Goal: Transaction & Acquisition: Register for event/course

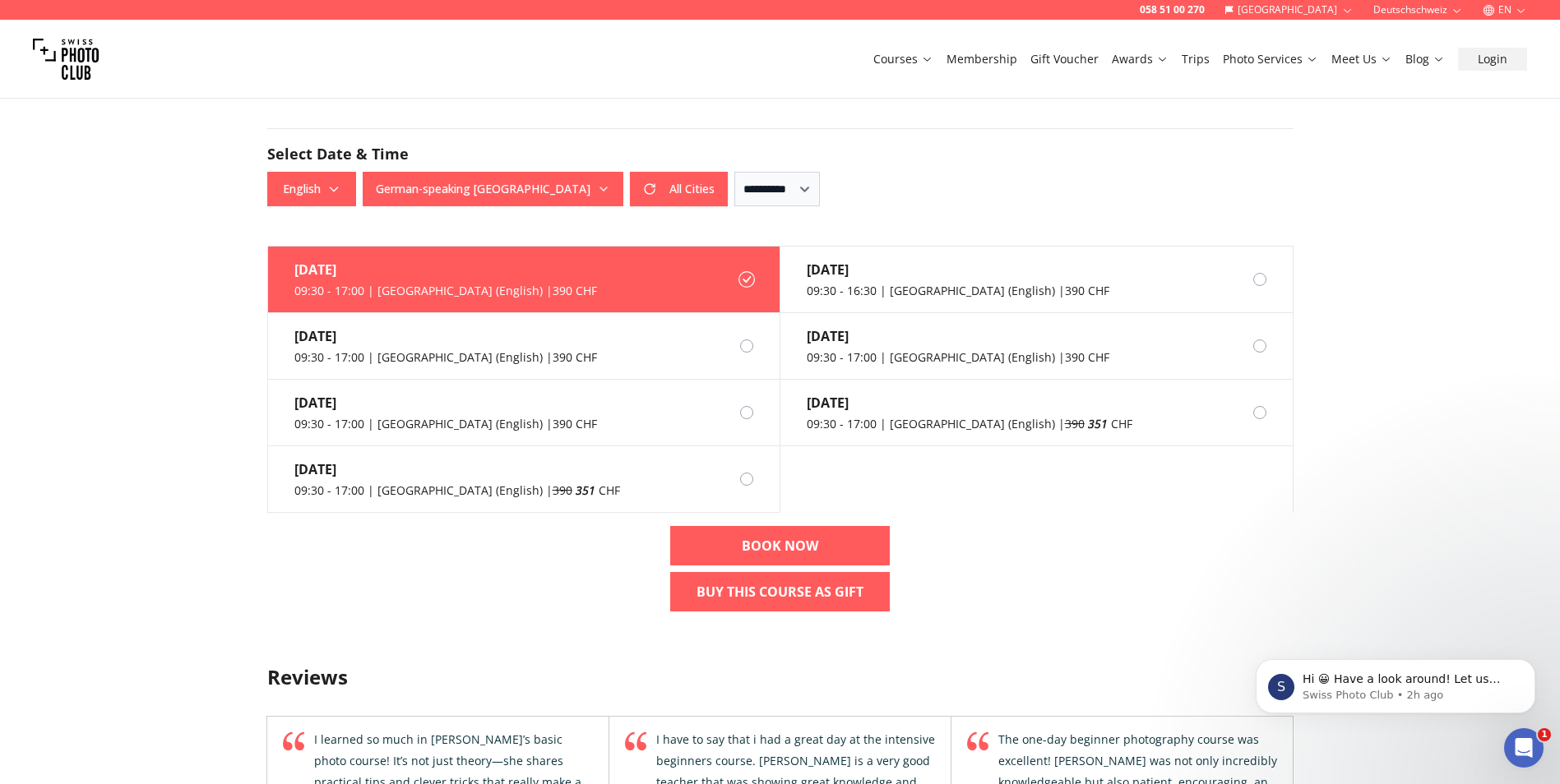
click at [179, 284] on div "058 51 00 270 [GEOGRAPHIC_DATA] Deutschschweiz EN Courses Membership Gift Vouch…" at bounding box center [780, 378] width 1560 height 3321
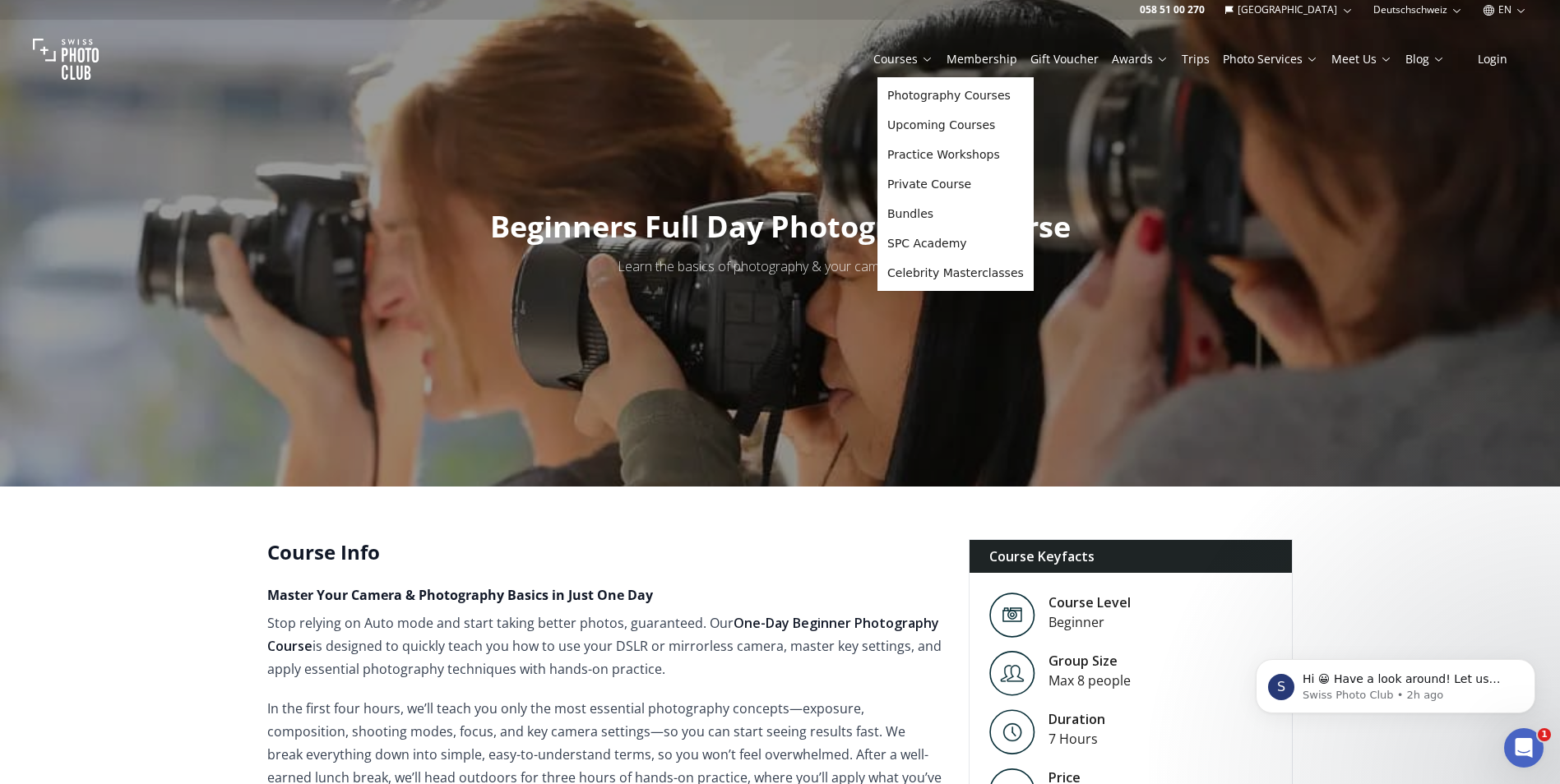
click at [890, 55] on link "Courses" at bounding box center [903, 59] width 60 height 17
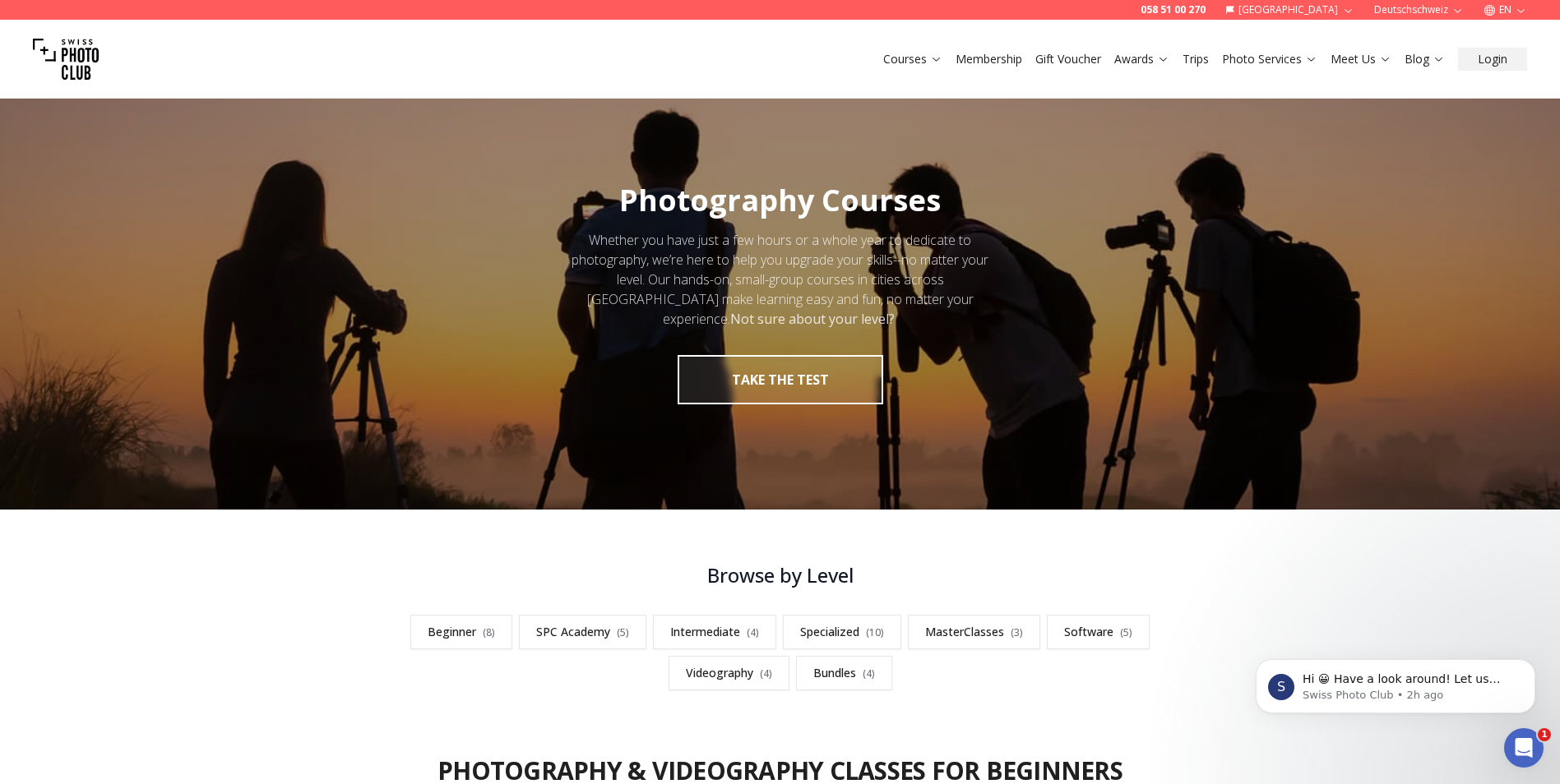
click at [353, 562] on div "**********" at bounding box center [780, 626] width 1560 height 128
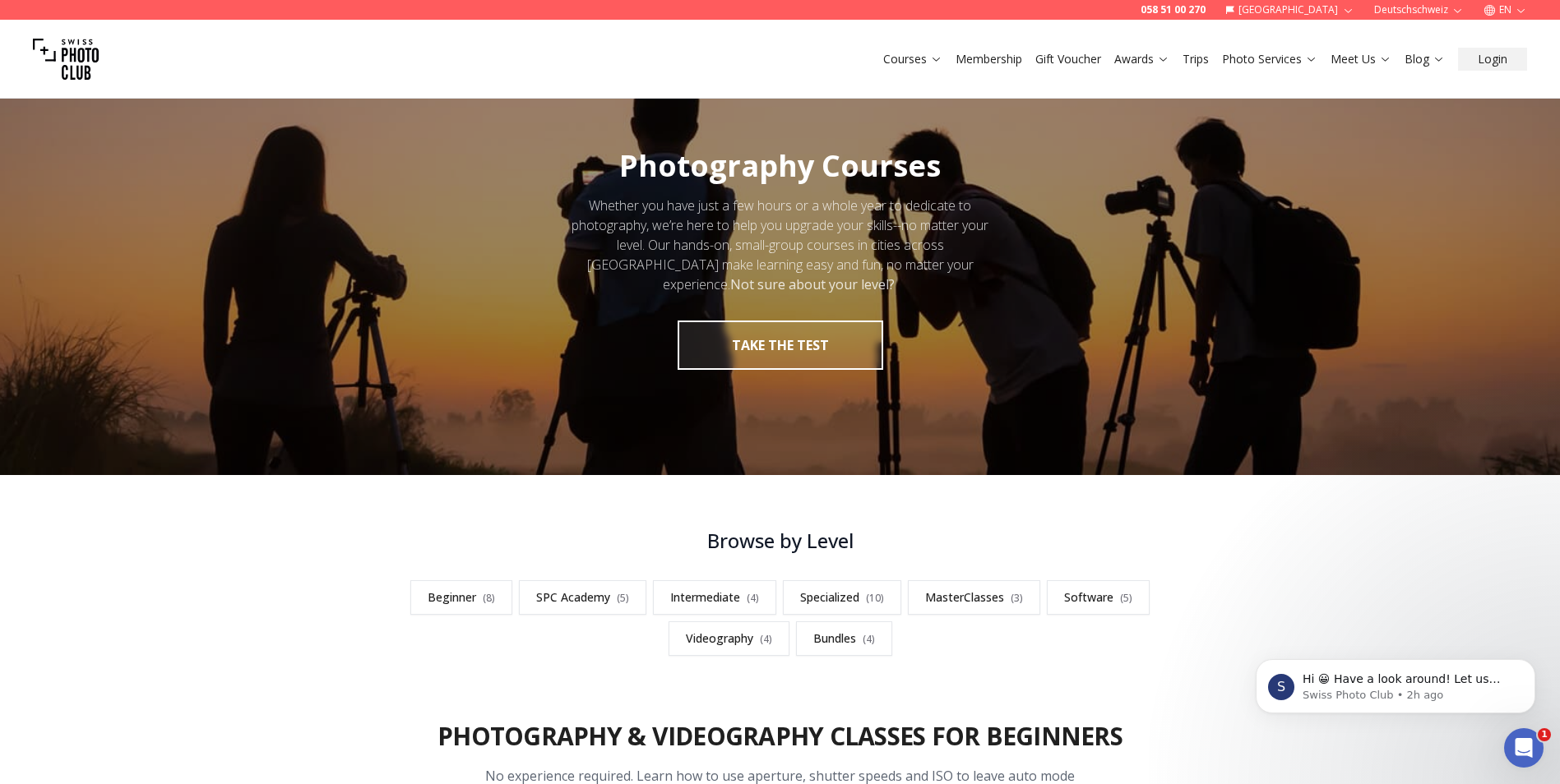
scroll to position [66, 0]
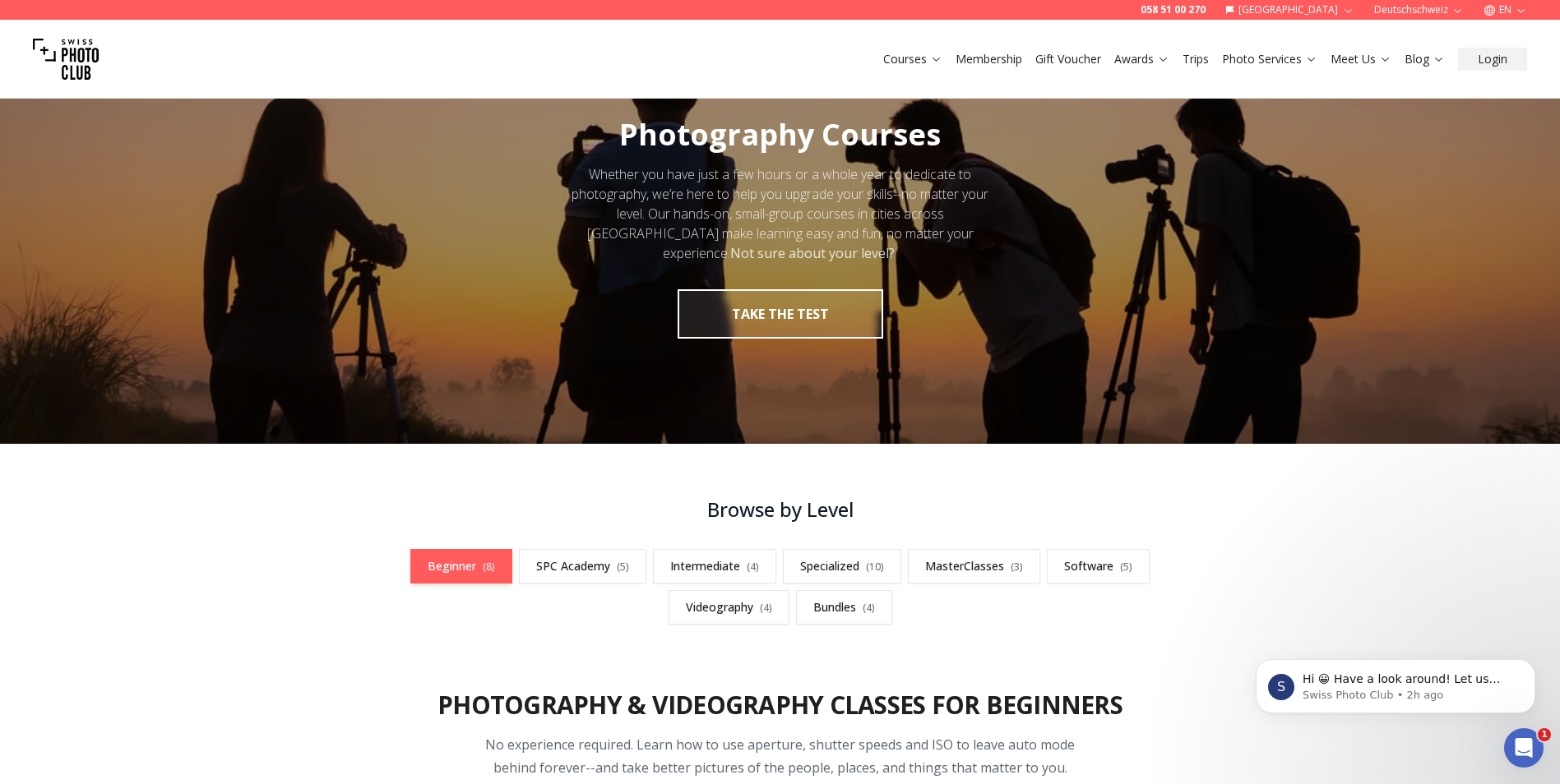
click at [464, 568] on link "Beginner ( 8 )" at bounding box center [461, 566] width 102 height 35
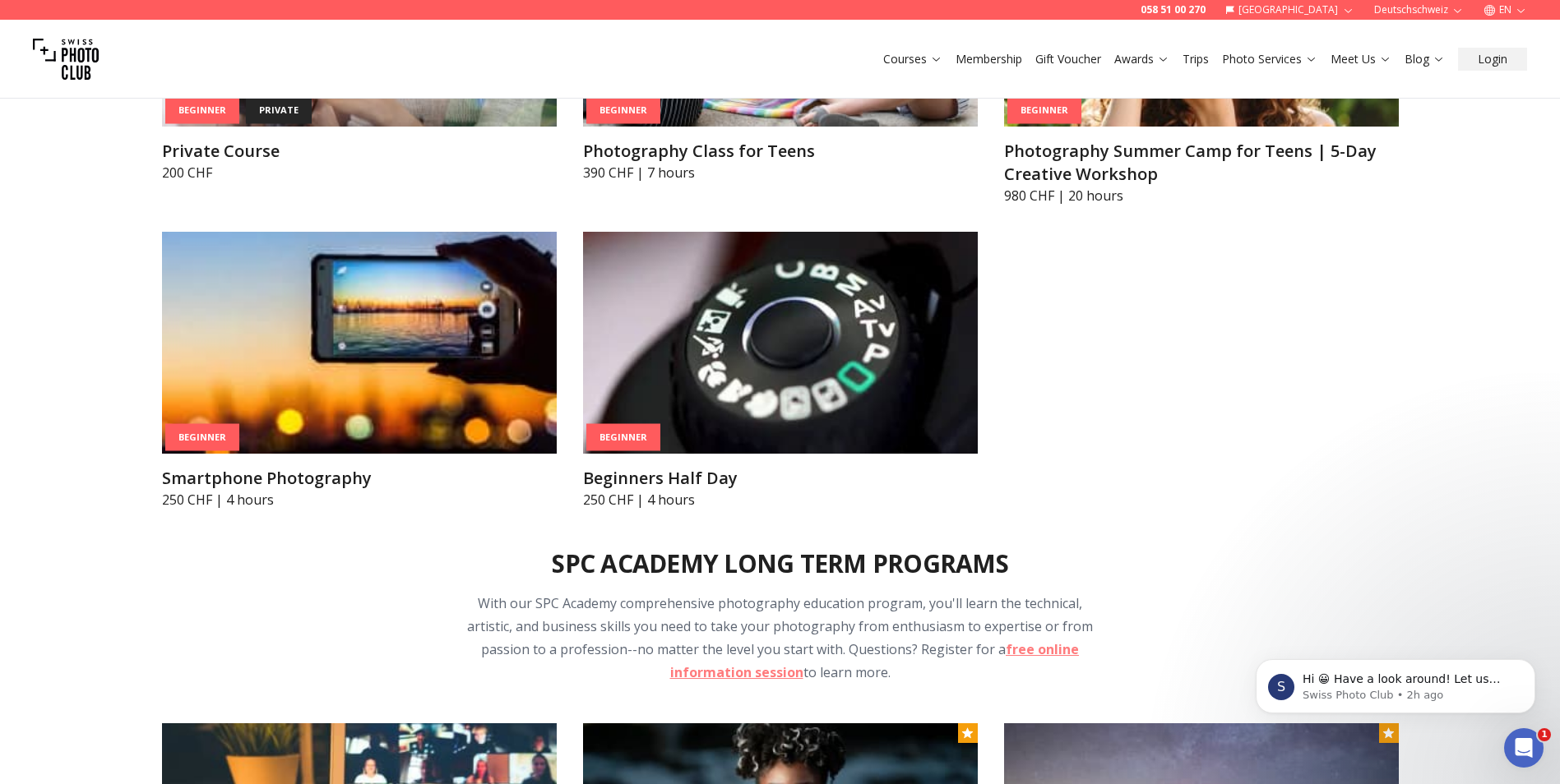
scroll to position [1296, 0]
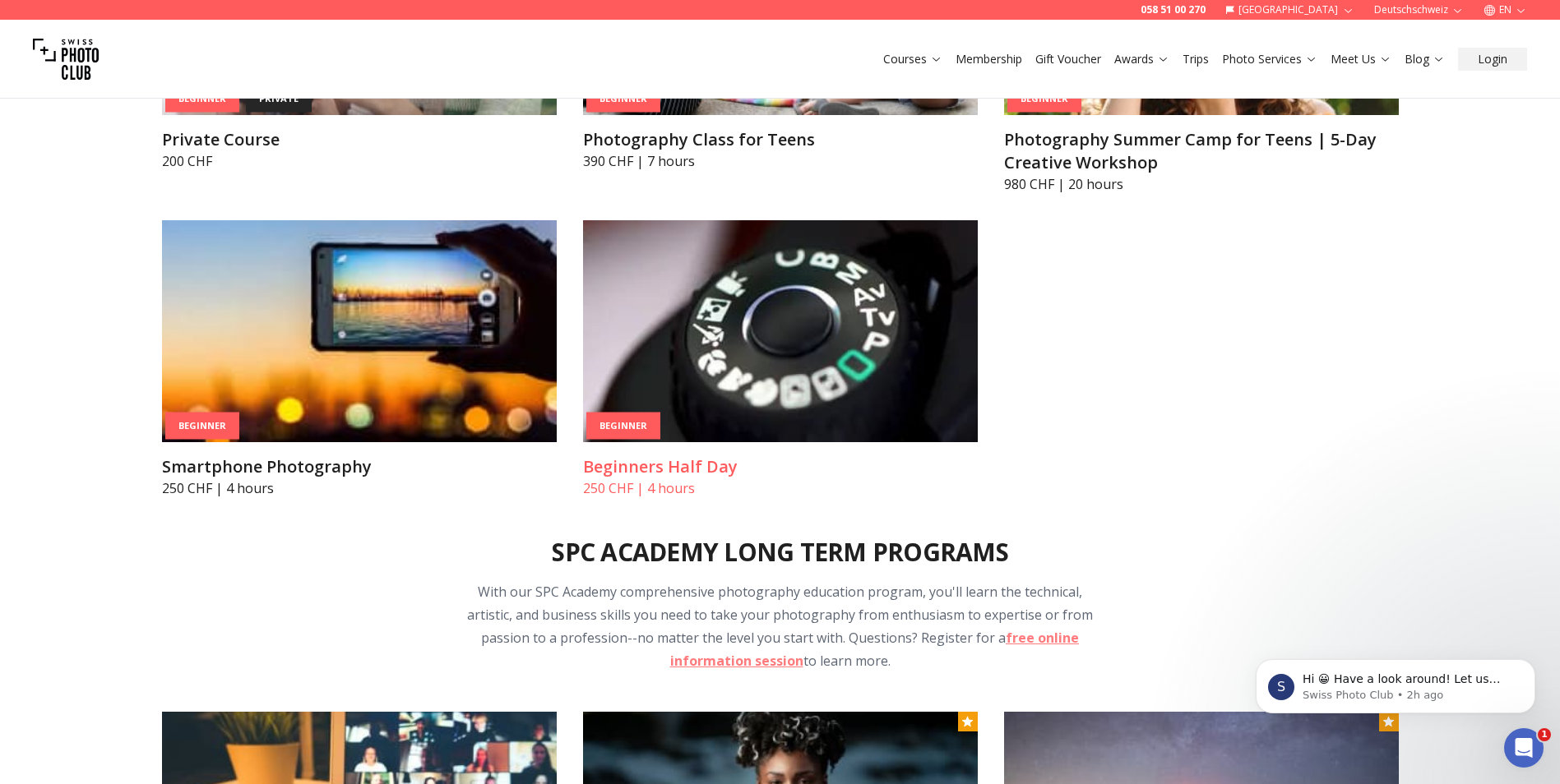
click at [749, 329] on img at bounding box center [780, 331] width 395 height 222
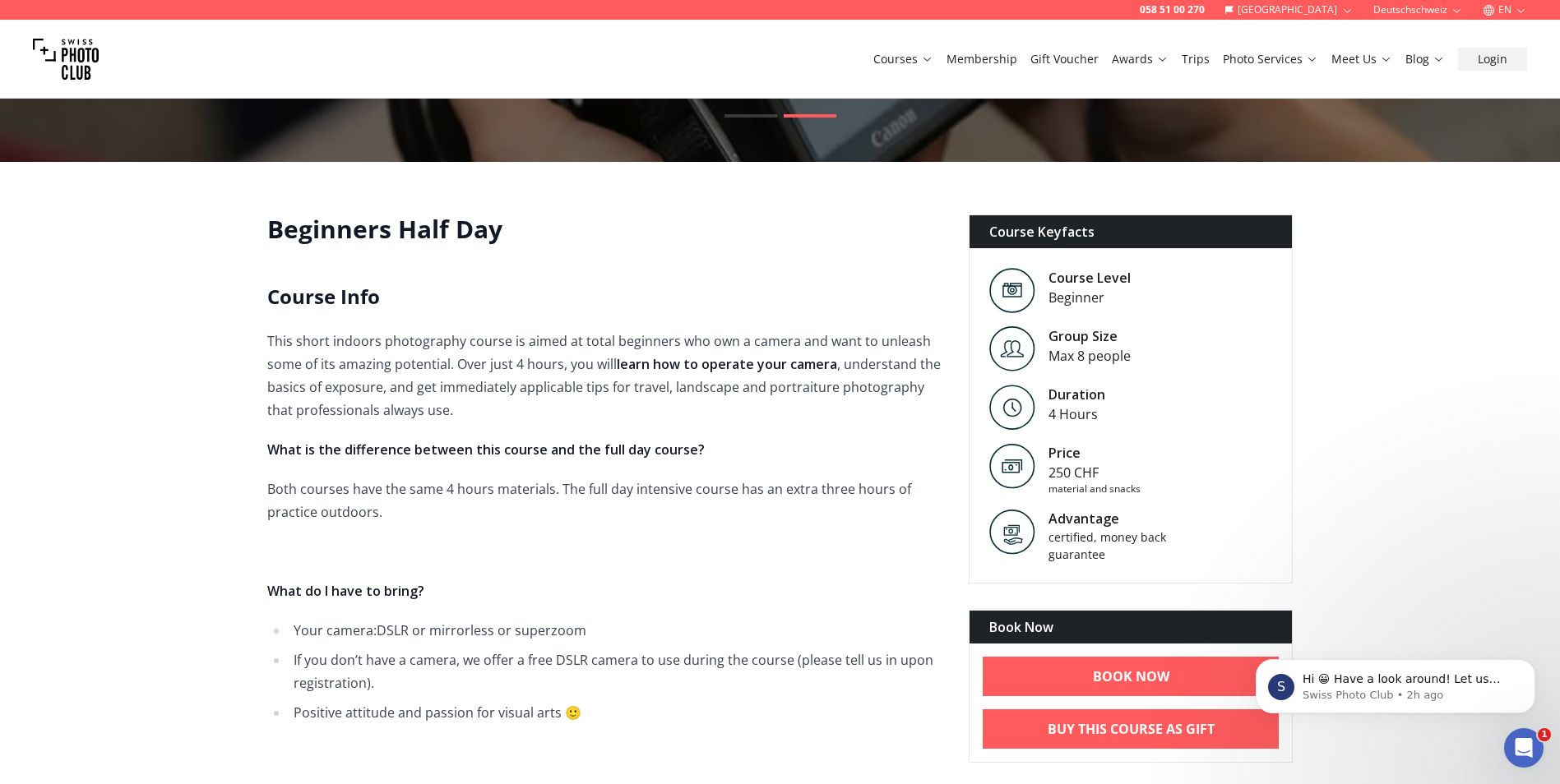
scroll to position [263, 0]
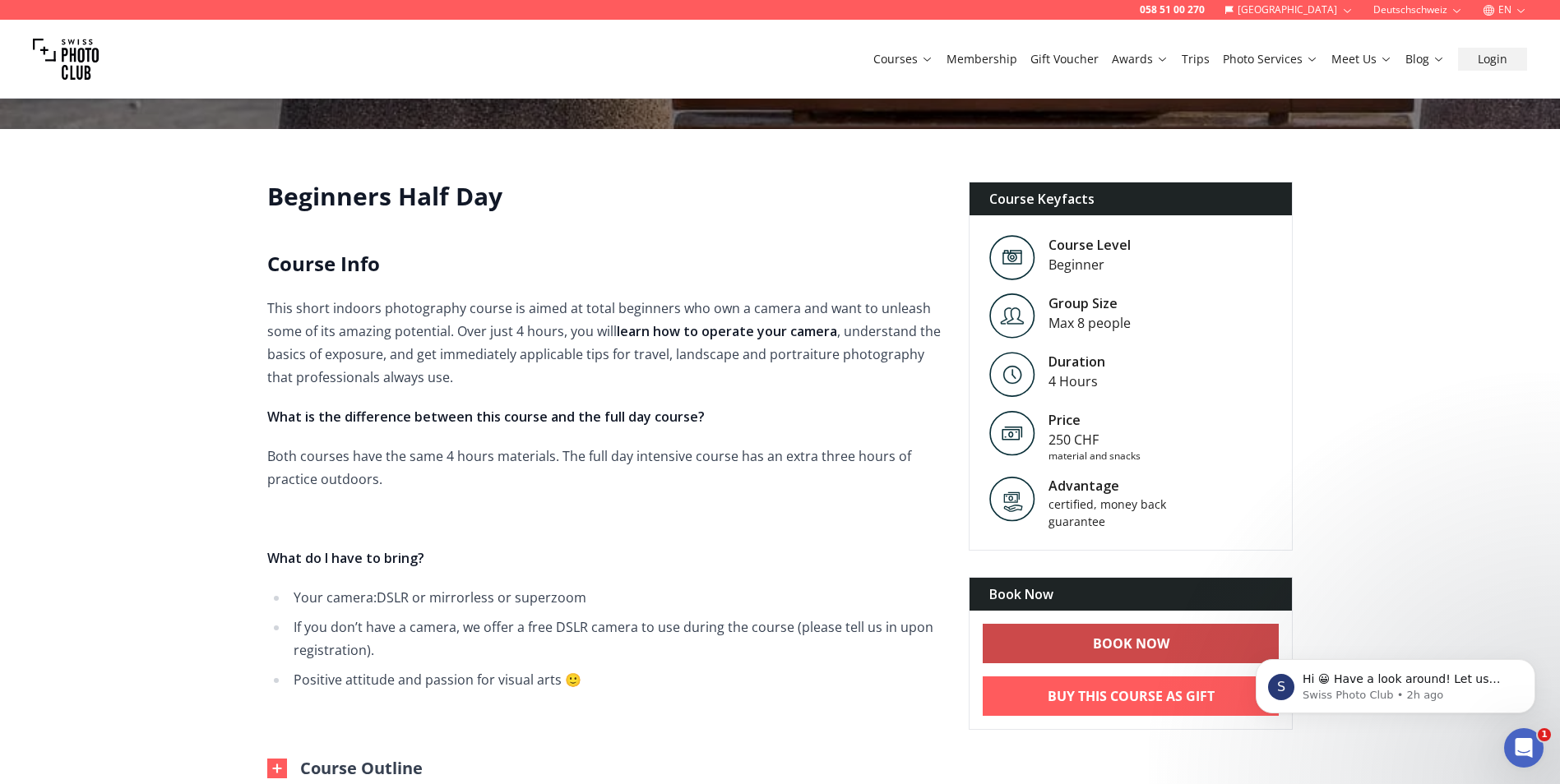
click at [1038, 643] on link "BOOK NOW" at bounding box center [1131, 644] width 297 height 40
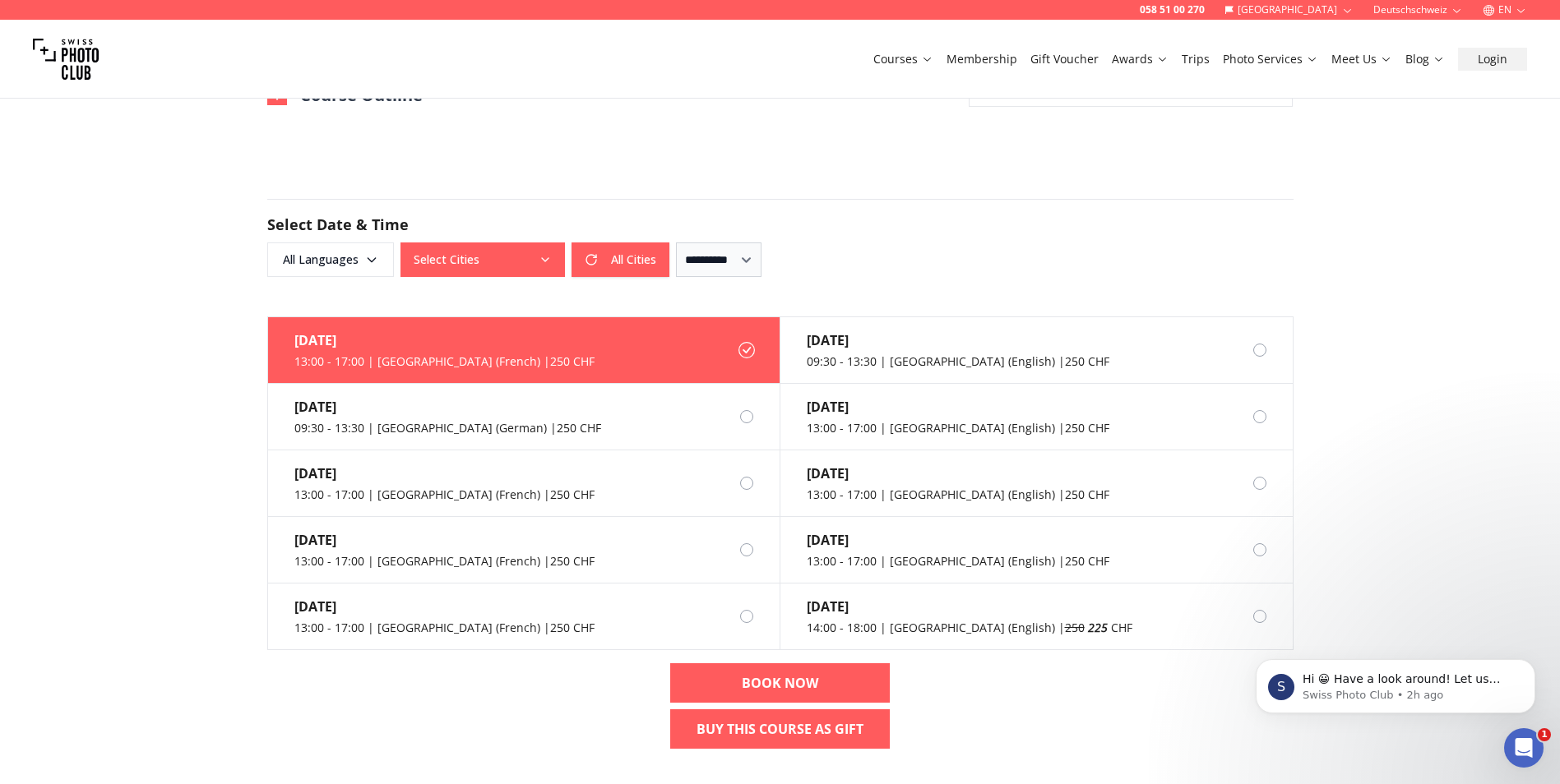
scroll to position [953, 0]
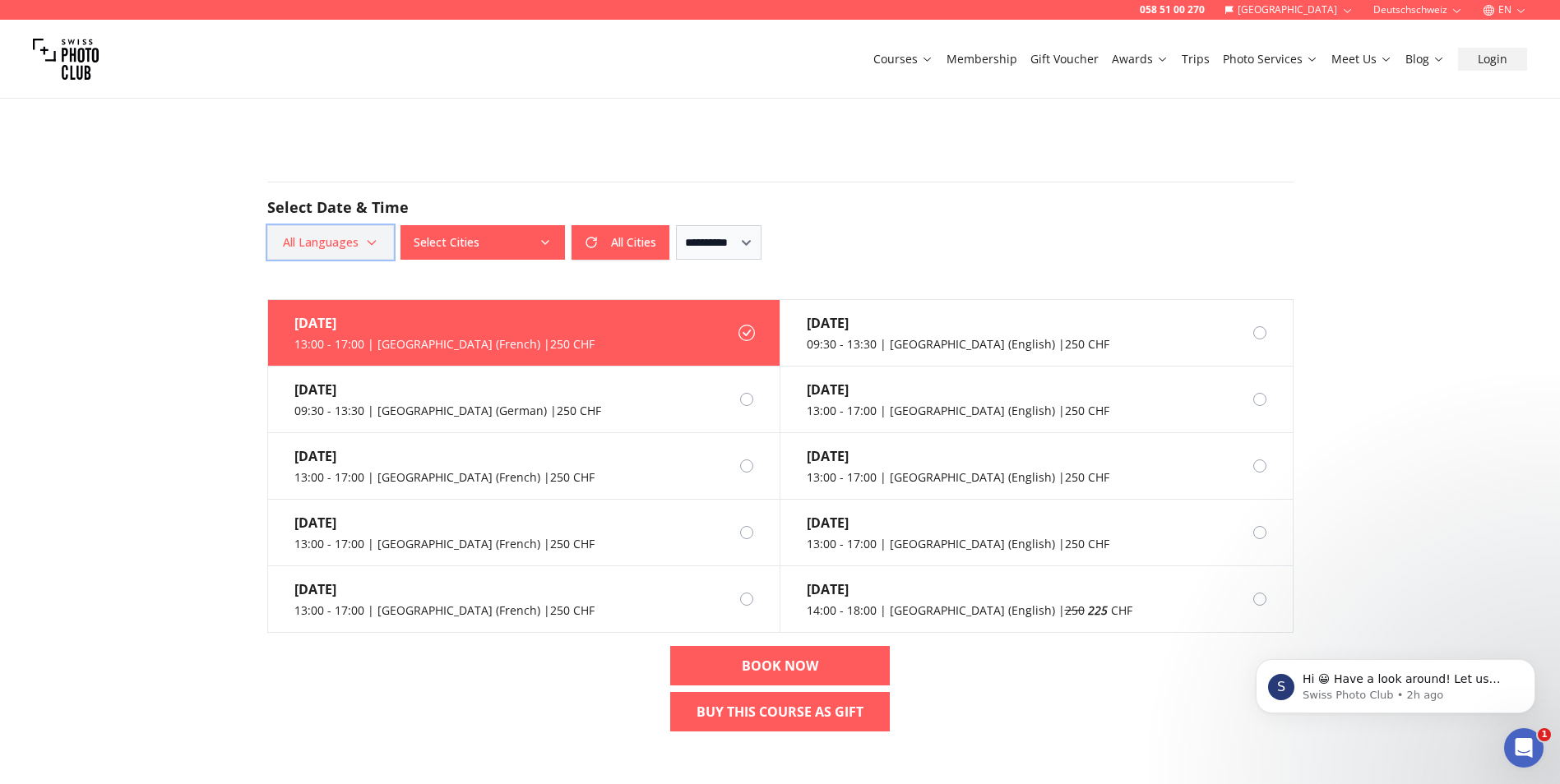
click at [375, 239] on icon "button" at bounding box center [372, 243] width 13 height 13
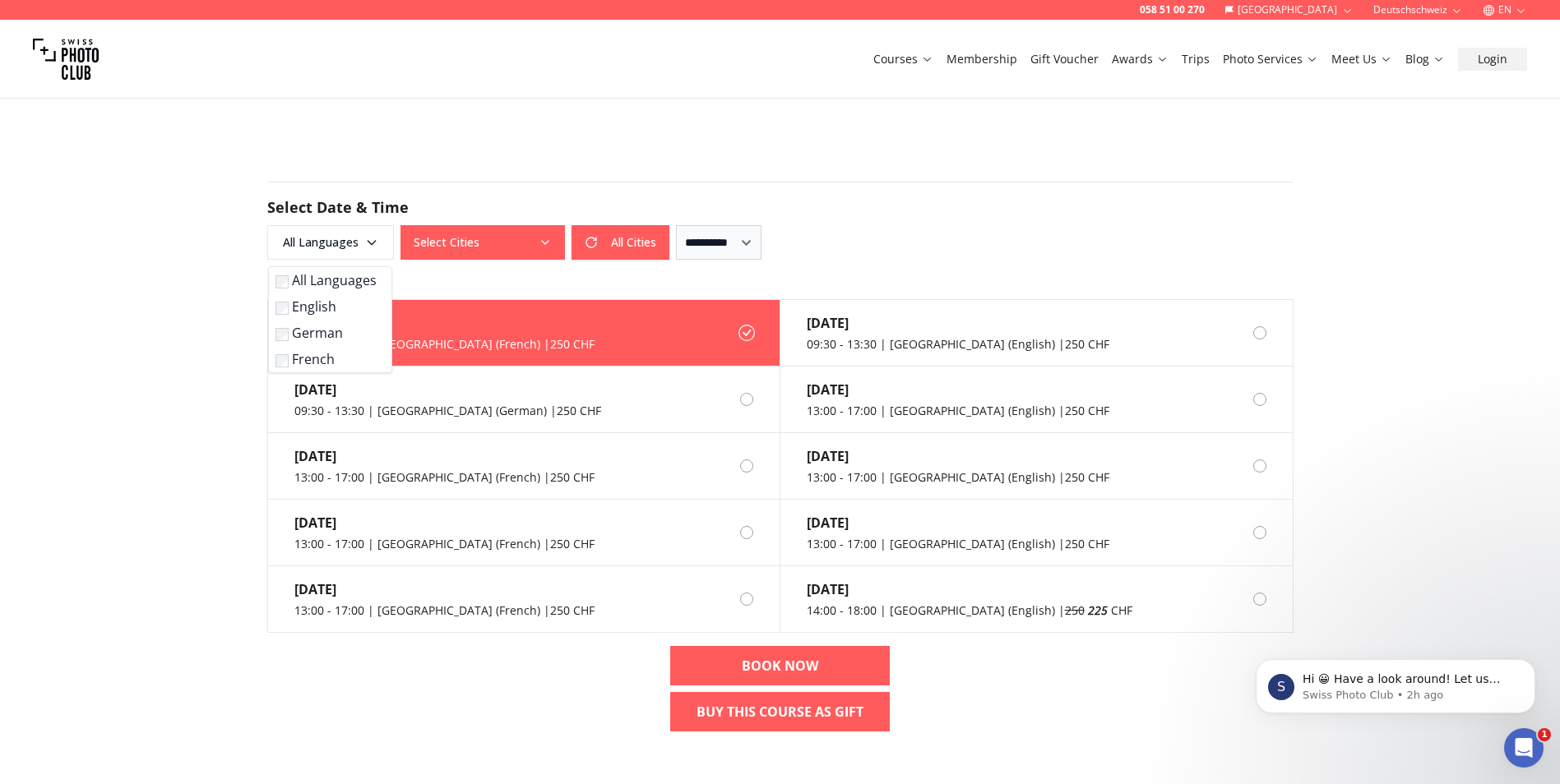
click at [321, 307] on label "English" at bounding box center [327, 306] width 103 height 20
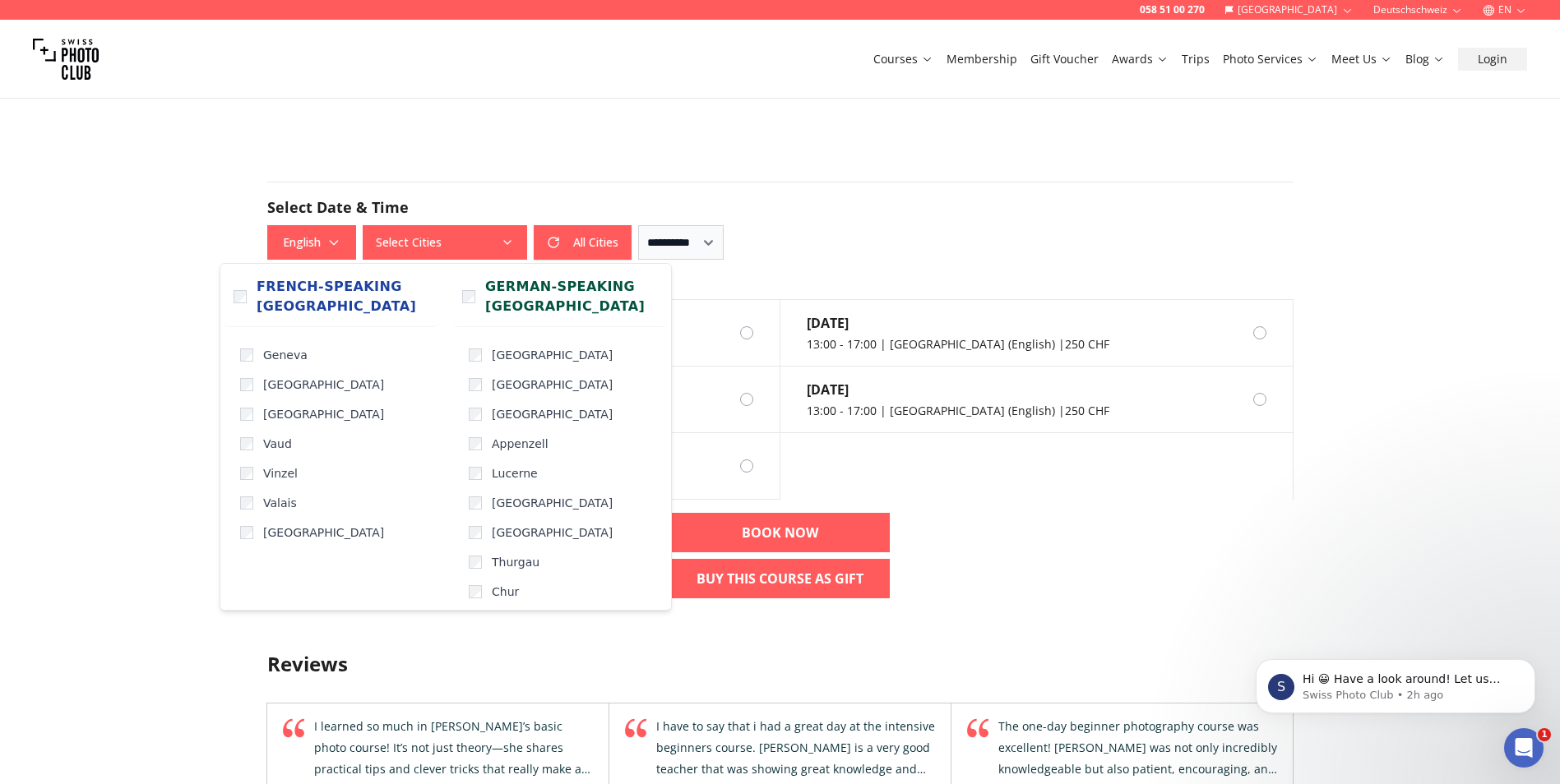
click at [455, 243] on button "Select Cities" at bounding box center [445, 243] width 164 height 35
click at [490, 414] on label "[GEOGRAPHIC_DATA]" at bounding box center [564, 414] width 205 height 30
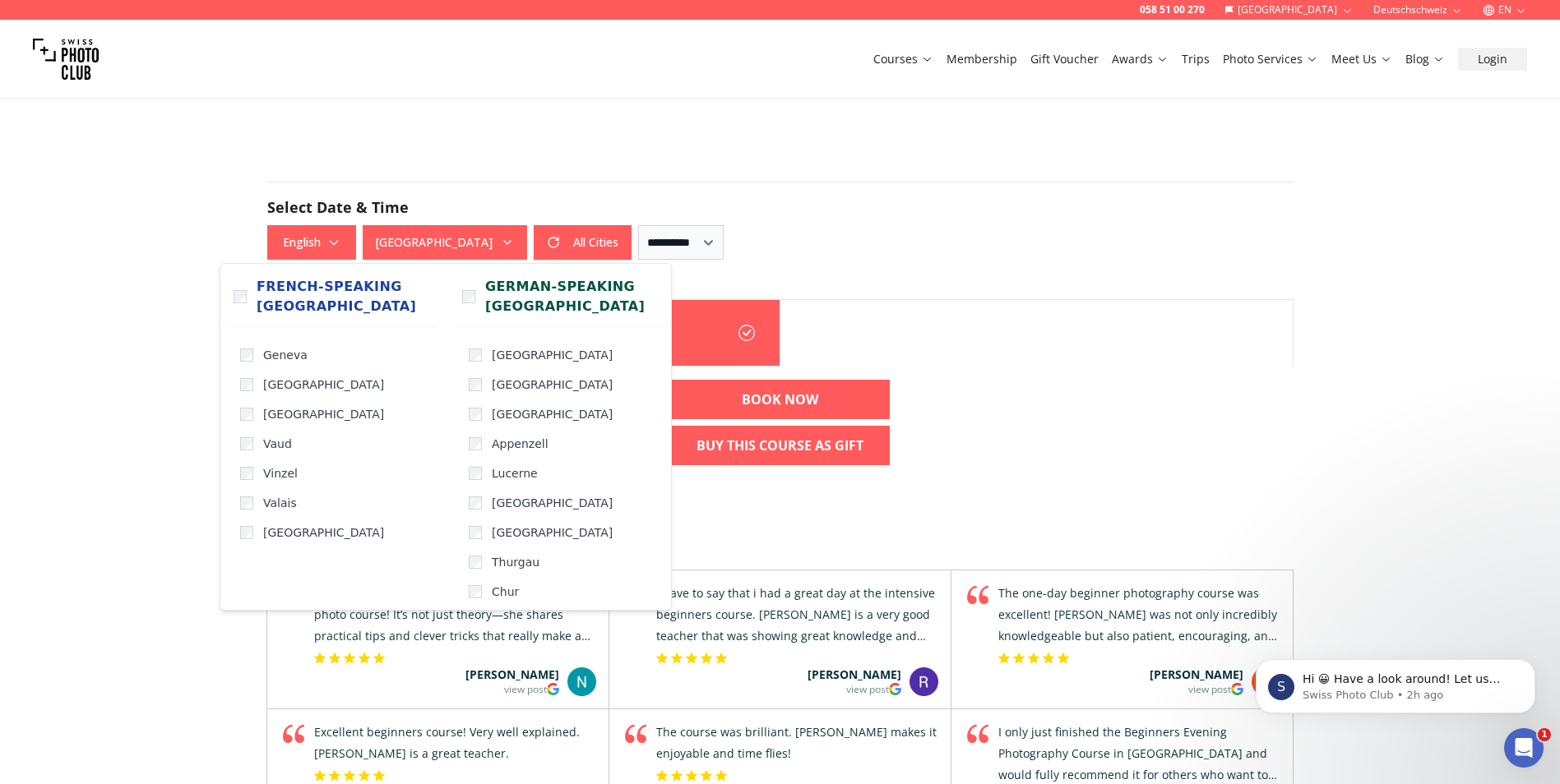
click at [128, 423] on div "058 51 00 270 [GEOGRAPHIC_DATA] Deutschschweiz EN Courses Membership Gift Vouch…" at bounding box center [780, 469] width 1560 height 2846
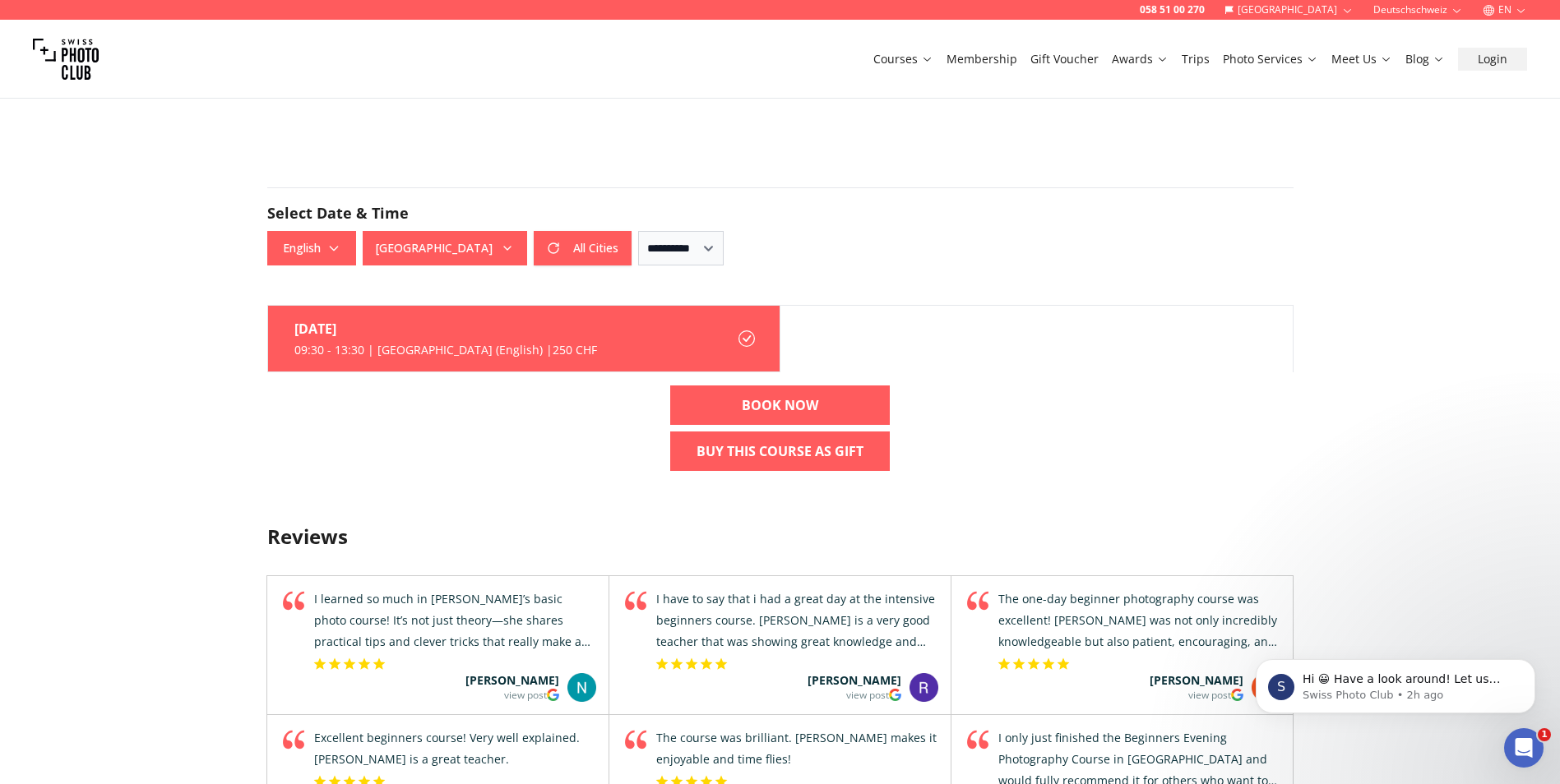
scroll to position [948, 0]
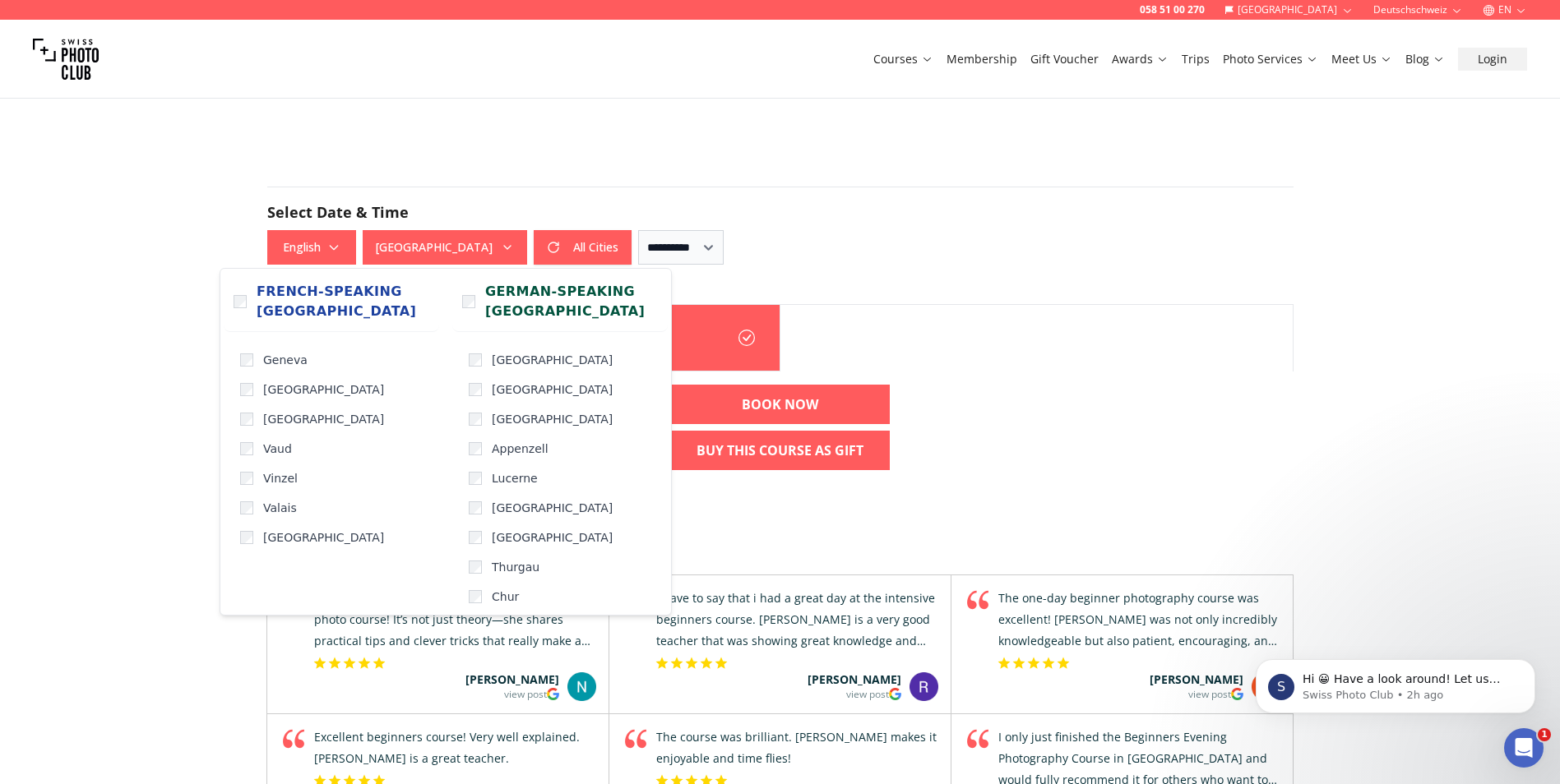
click at [505, 243] on icon "button" at bounding box center [508, 247] width 13 height 13
click at [509, 361] on span "[GEOGRAPHIC_DATA]" at bounding box center [552, 360] width 121 height 17
click at [1028, 362] on div "[DATE] 09:30 - 13:30 | [GEOGRAPHIC_DATA] (English) | 250 CHF" at bounding box center [780, 337] width 1026 height 67
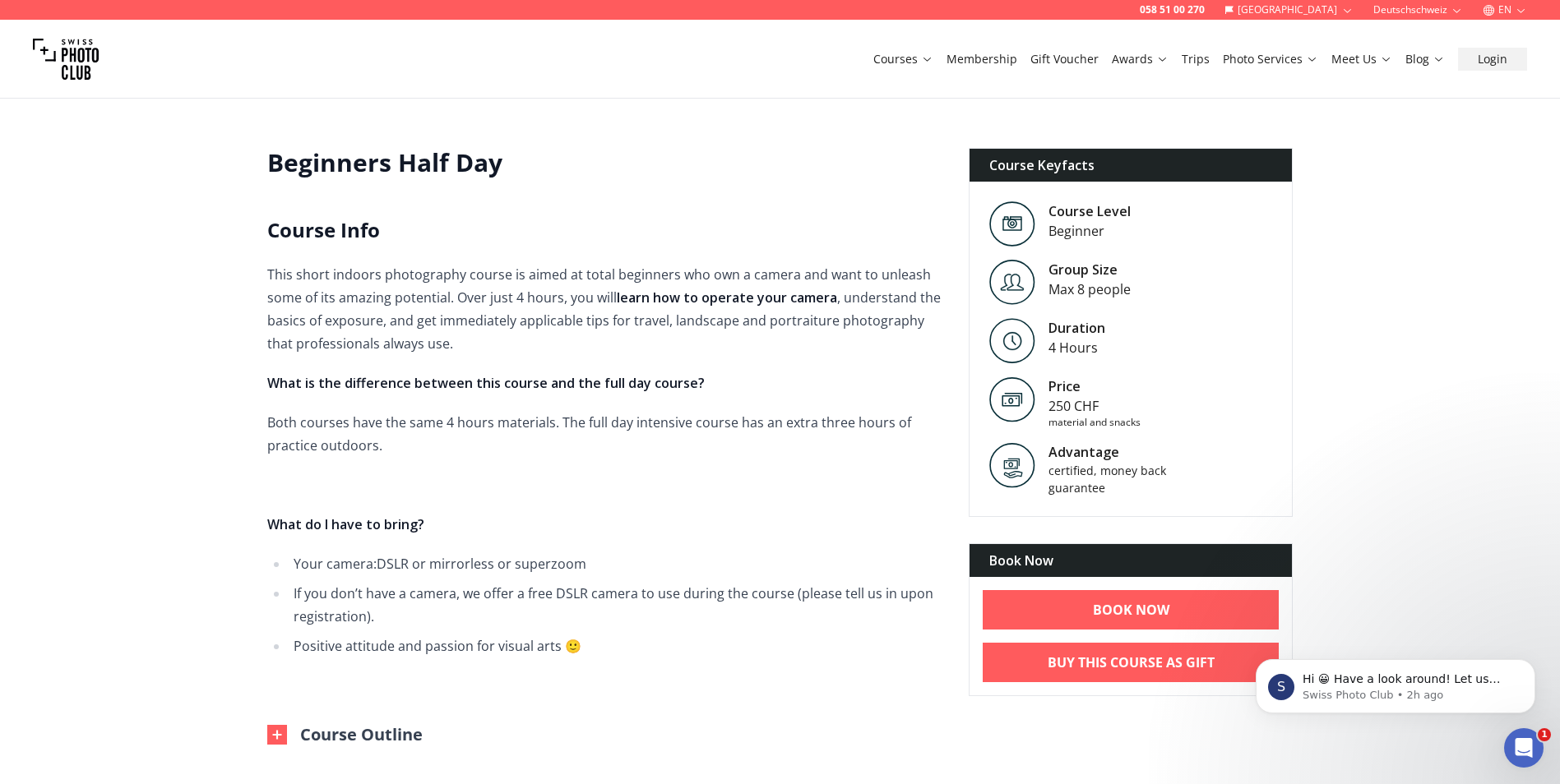
scroll to position [263, 0]
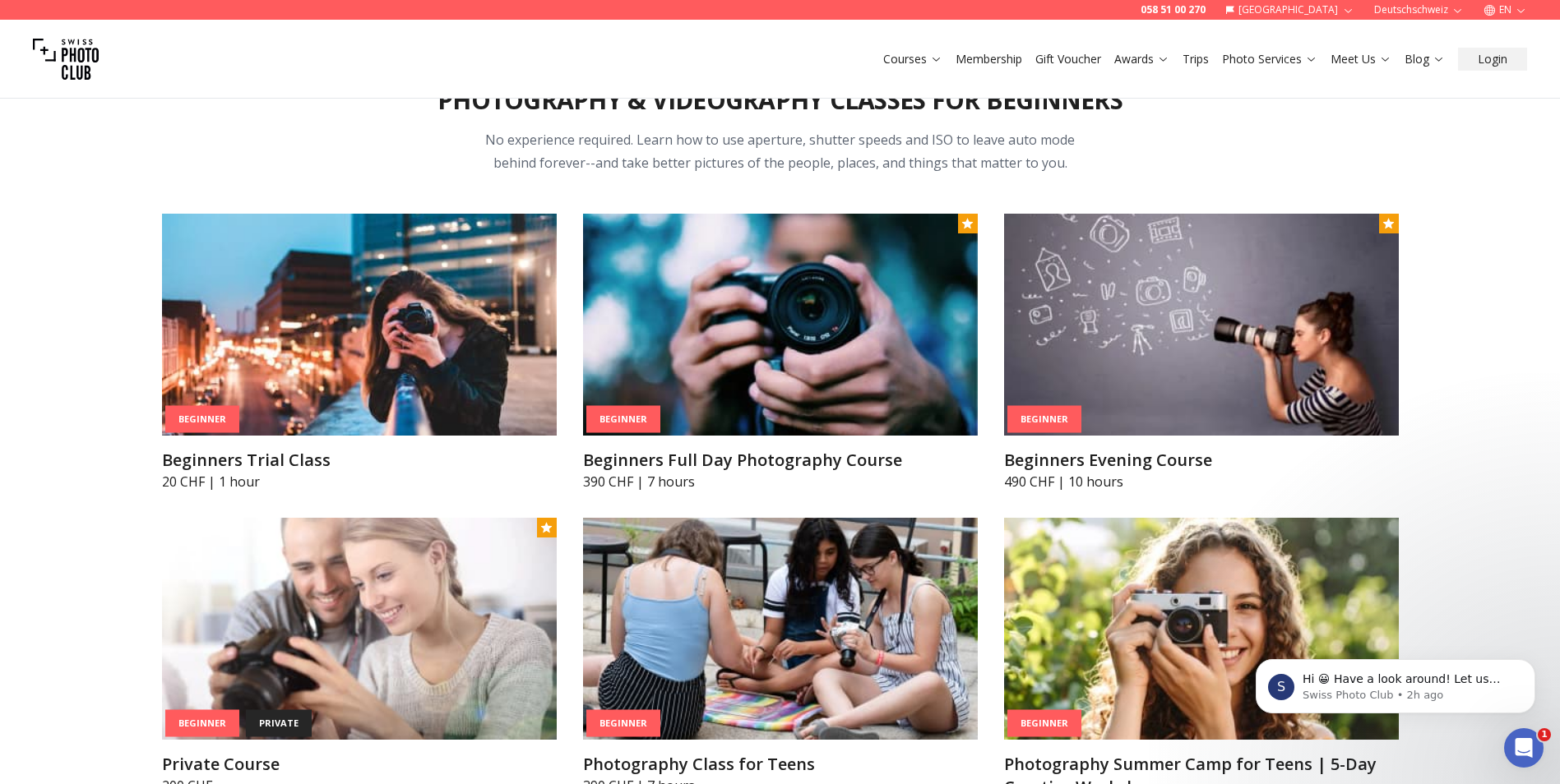
scroll to position [703, 0]
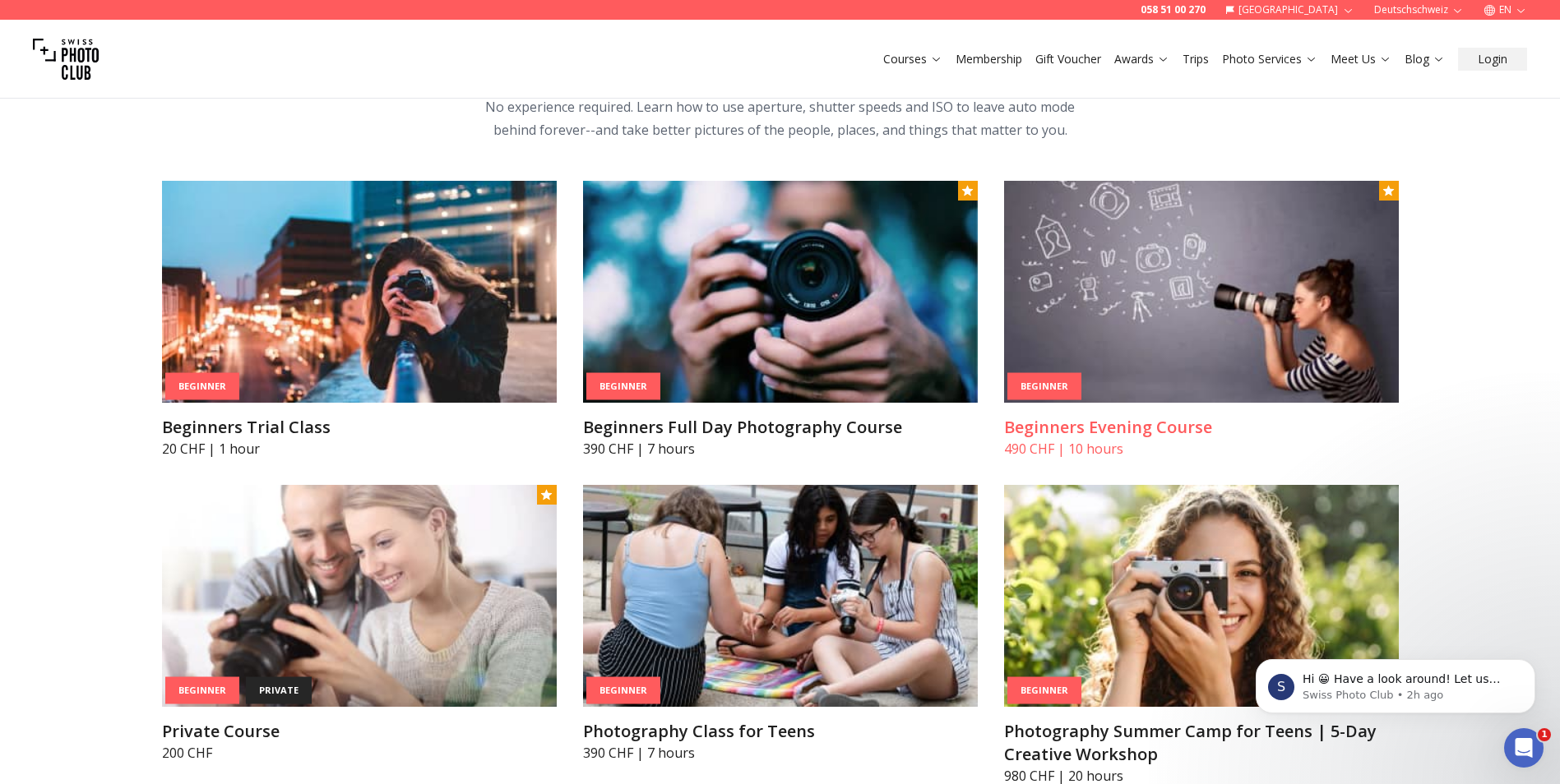
click at [1180, 299] on img at bounding box center [1201, 292] width 395 height 222
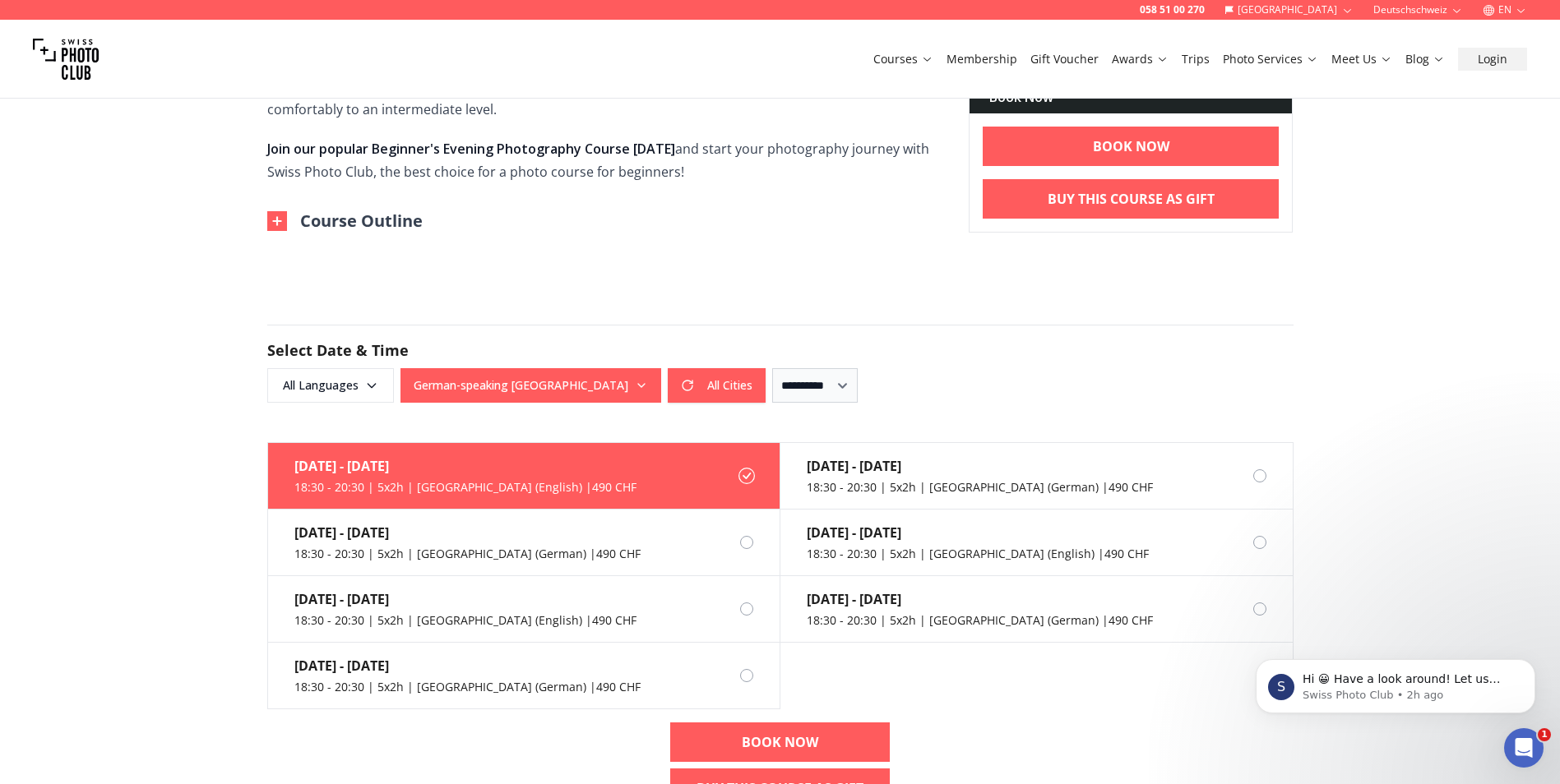
scroll to position [888, 0]
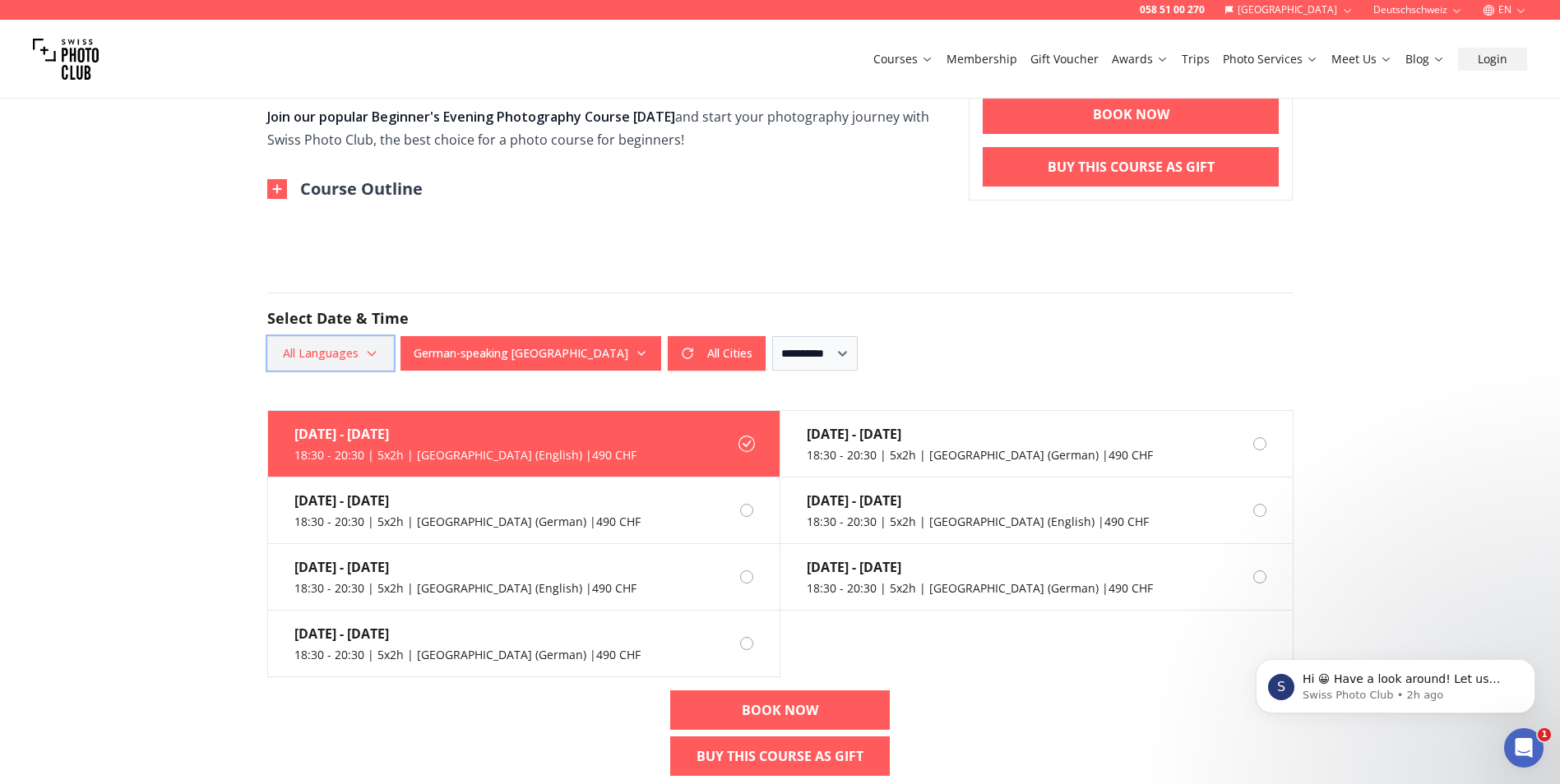
click at [370, 348] on icon "button" at bounding box center [372, 354] width 13 height 13
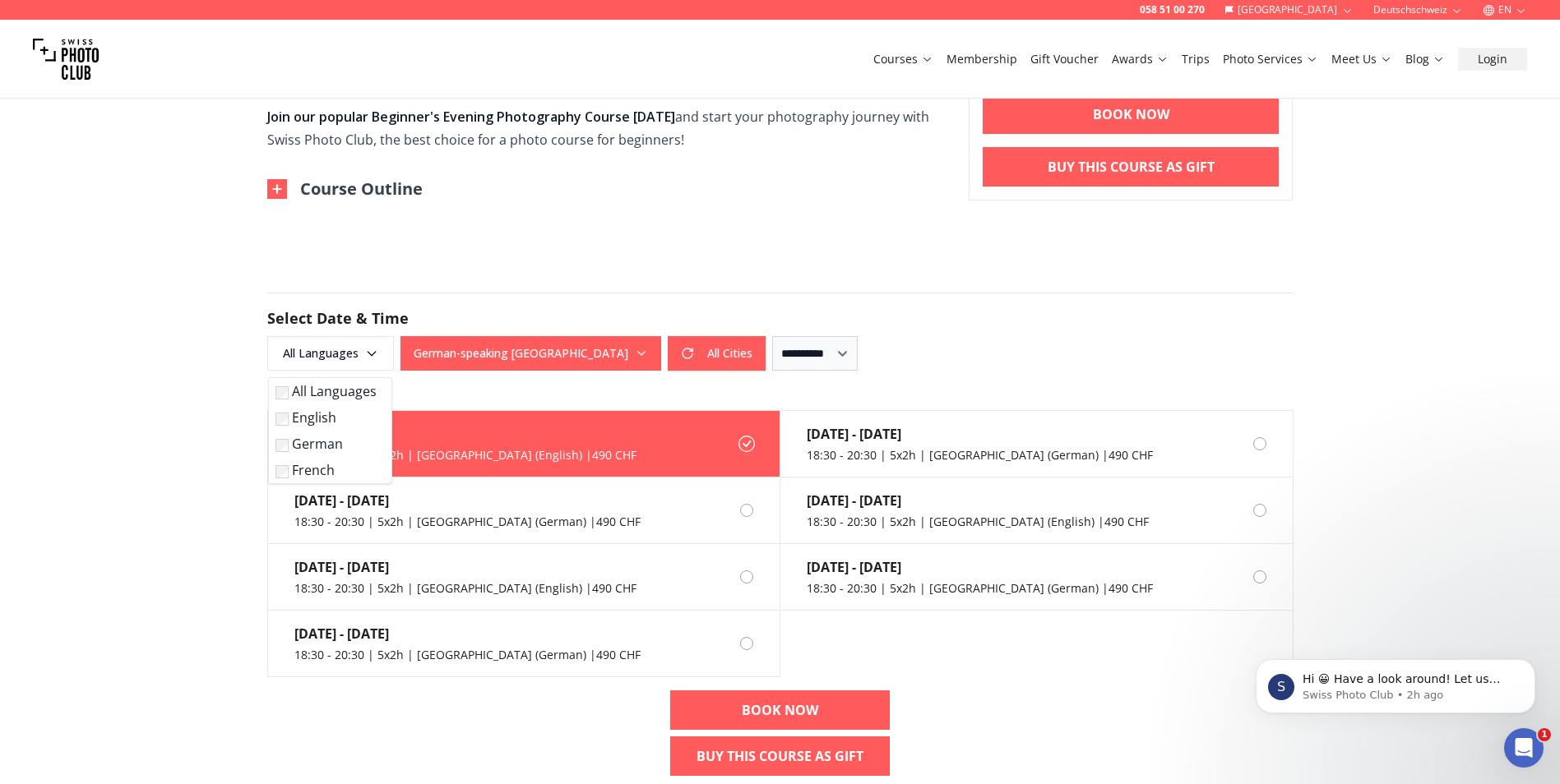
click at [324, 421] on label "English" at bounding box center [327, 418] width 103 height 20
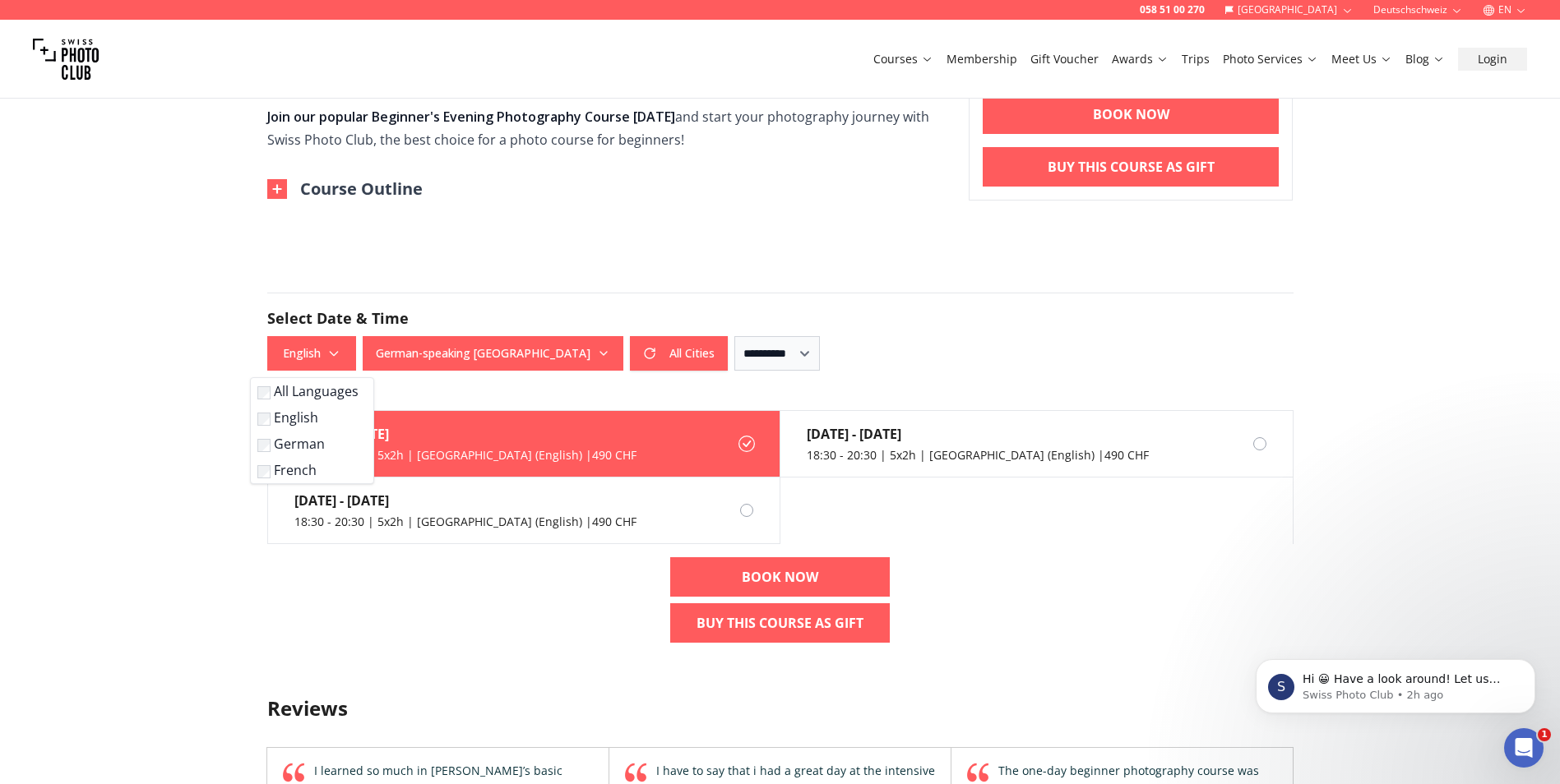
click at [175, 417] on div "058 51 00 270 [GEOGRAPHIC_DATA] Deutschschweiz EN Courses Membership Gift Vouch…" at bounding box center [780, 591] width 1560 height 2958
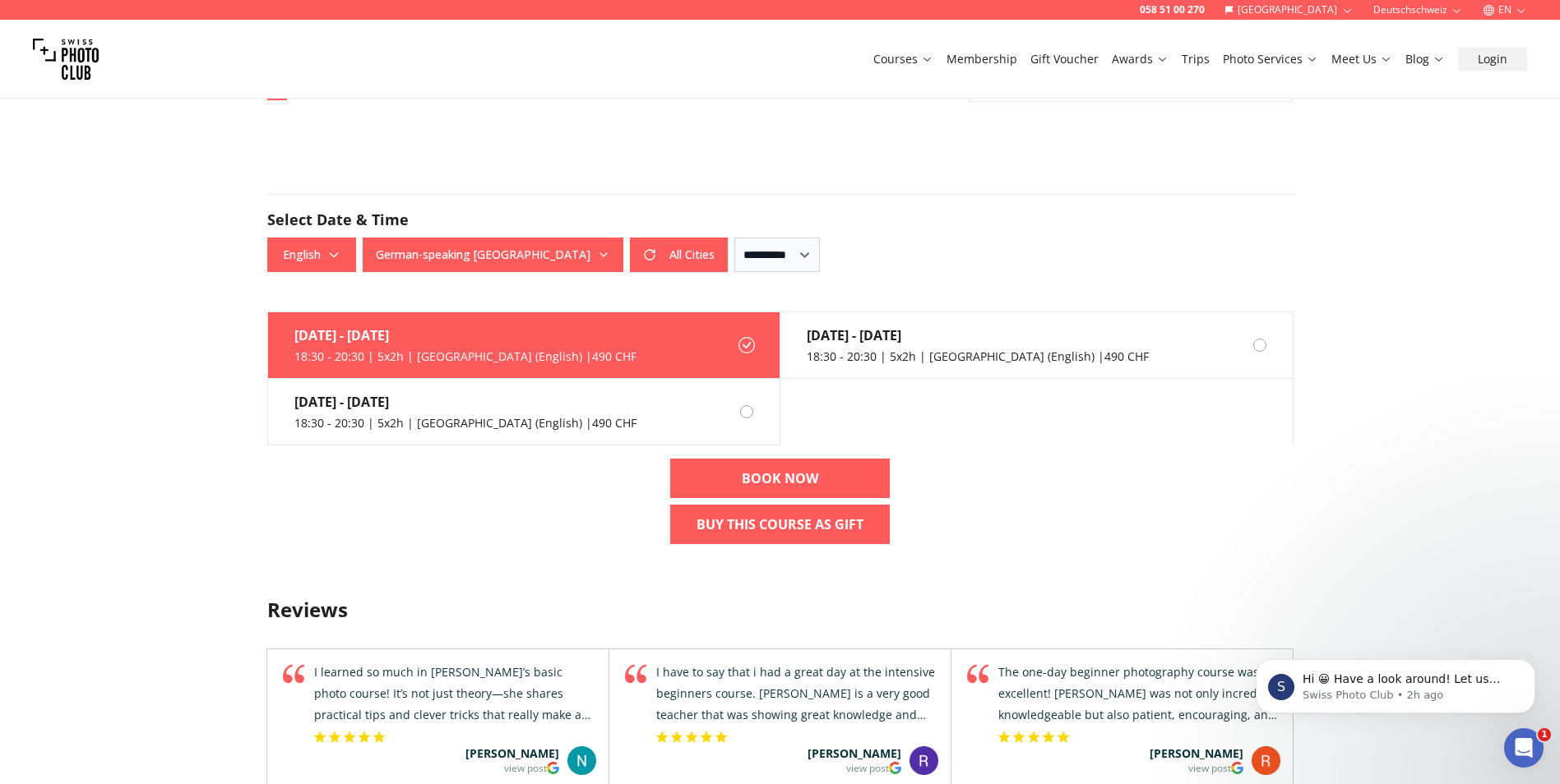
scroll to position [1020, 0]
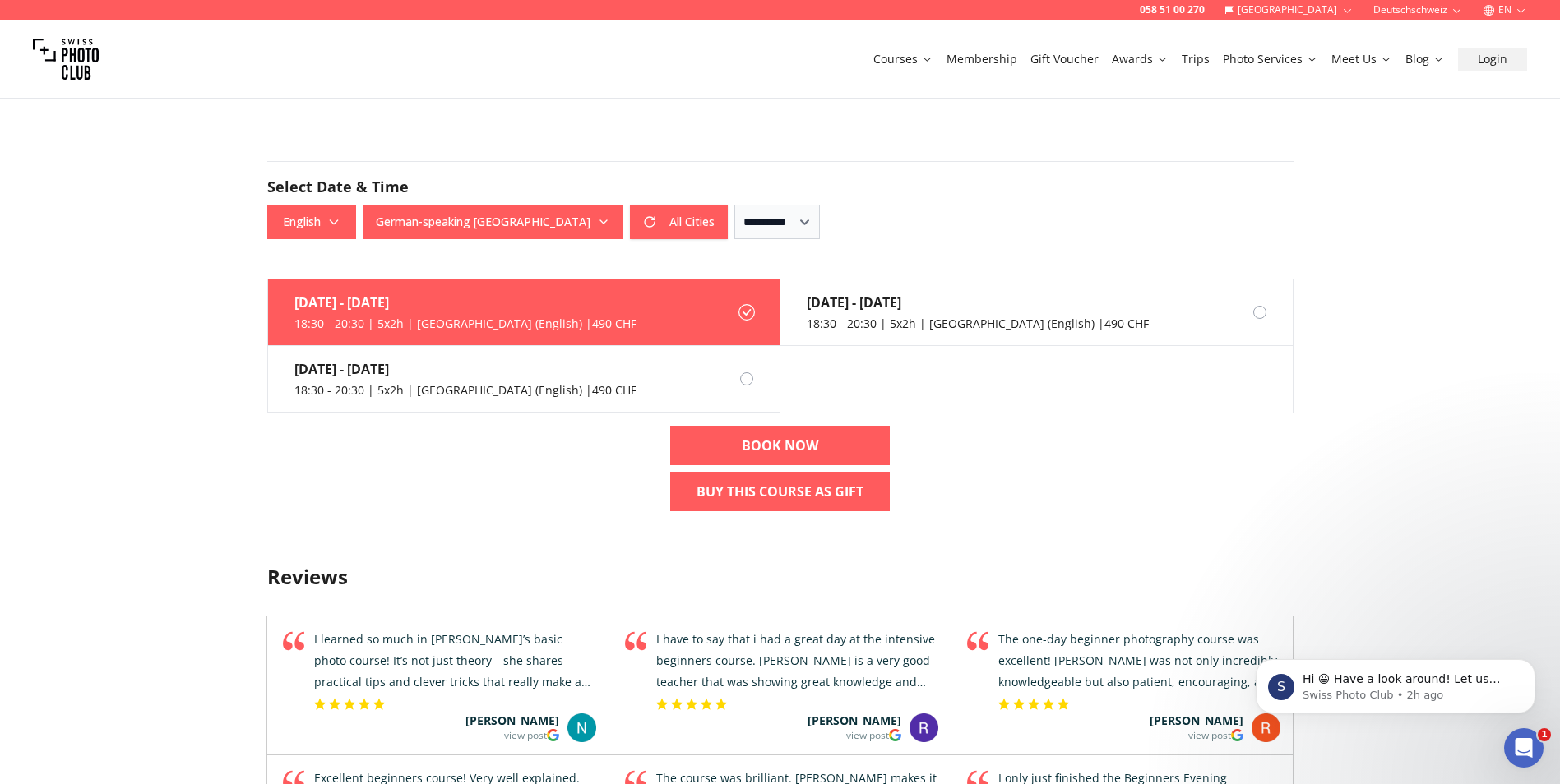
click at [355, 408] on div "[DATE] - [DATE] 18:30 - 20:30 | 5x2h | [GEOGRAPHIC_DATA] (English) | 490 CHF" at bounding box center [452, 379] width 368 height 66
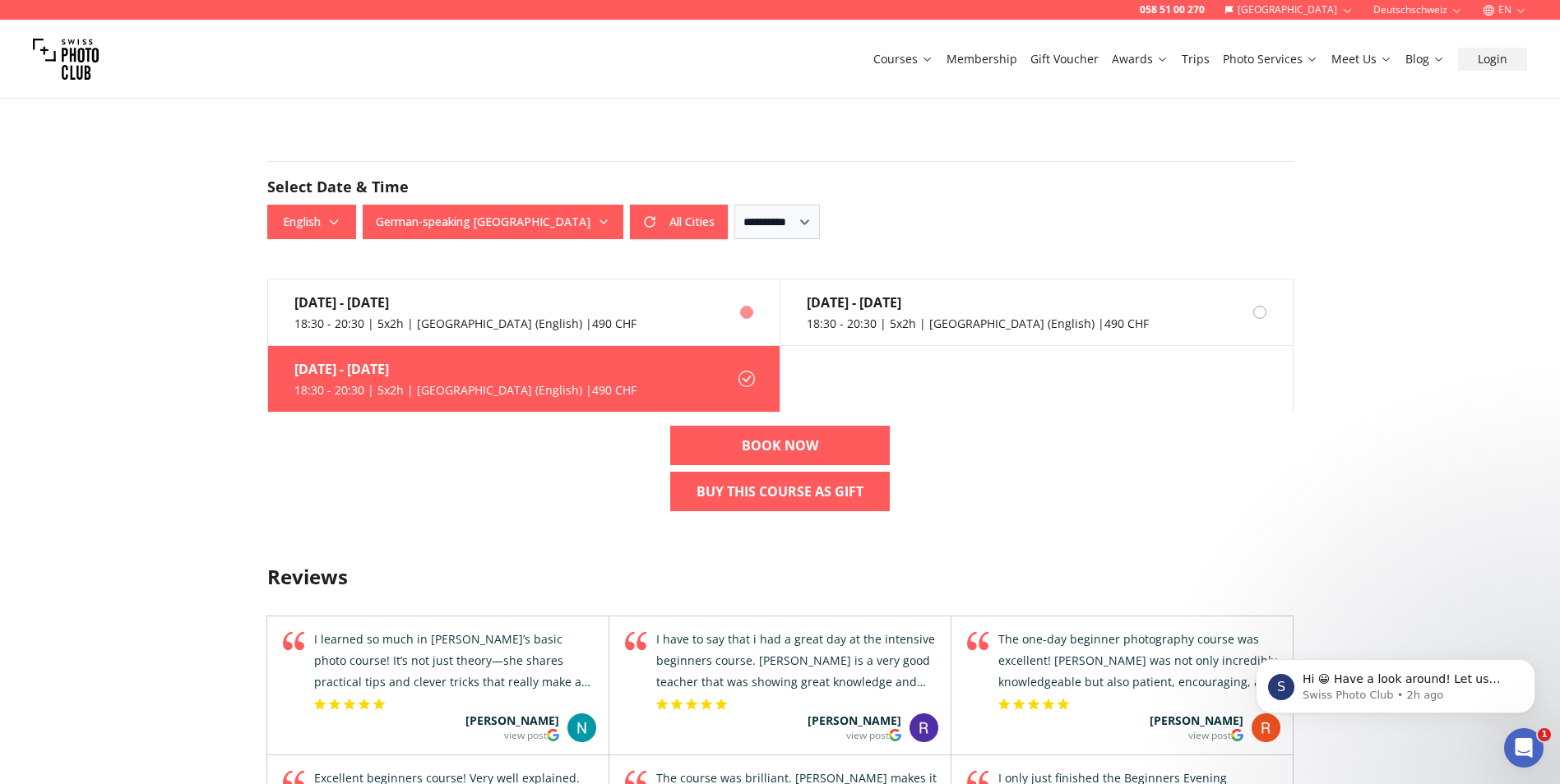
click at [746, 311] on div at bounding box center [747, 312] width 13 height 13
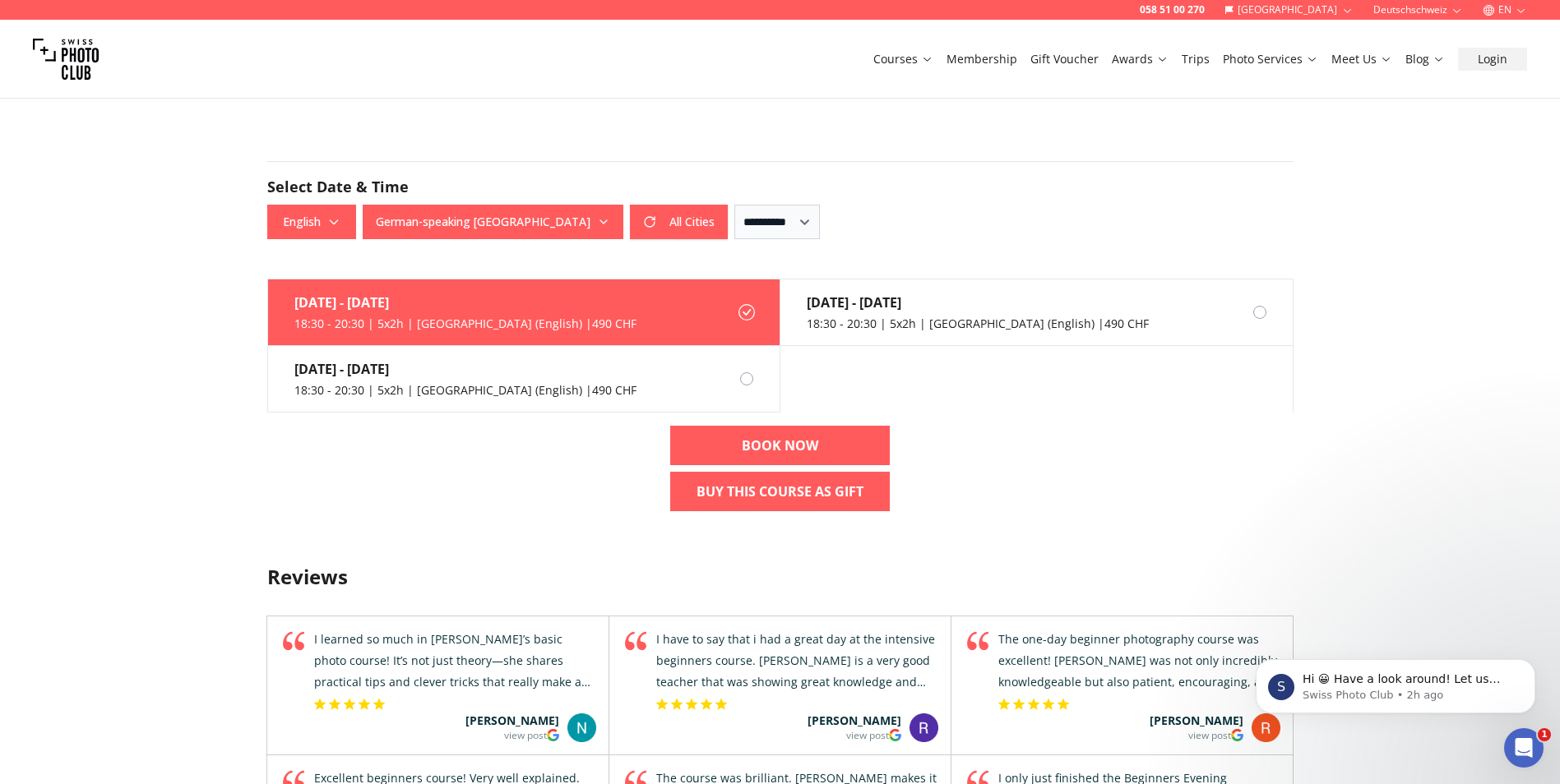
click at [598, 316] on label "[DATE] - [DATE] 18:30 - 20:30 | 5x2h | [GEOGRAPHIC_DATA] (English) | 490 CHF" at bounding box center [524, 313] width 513 height 66
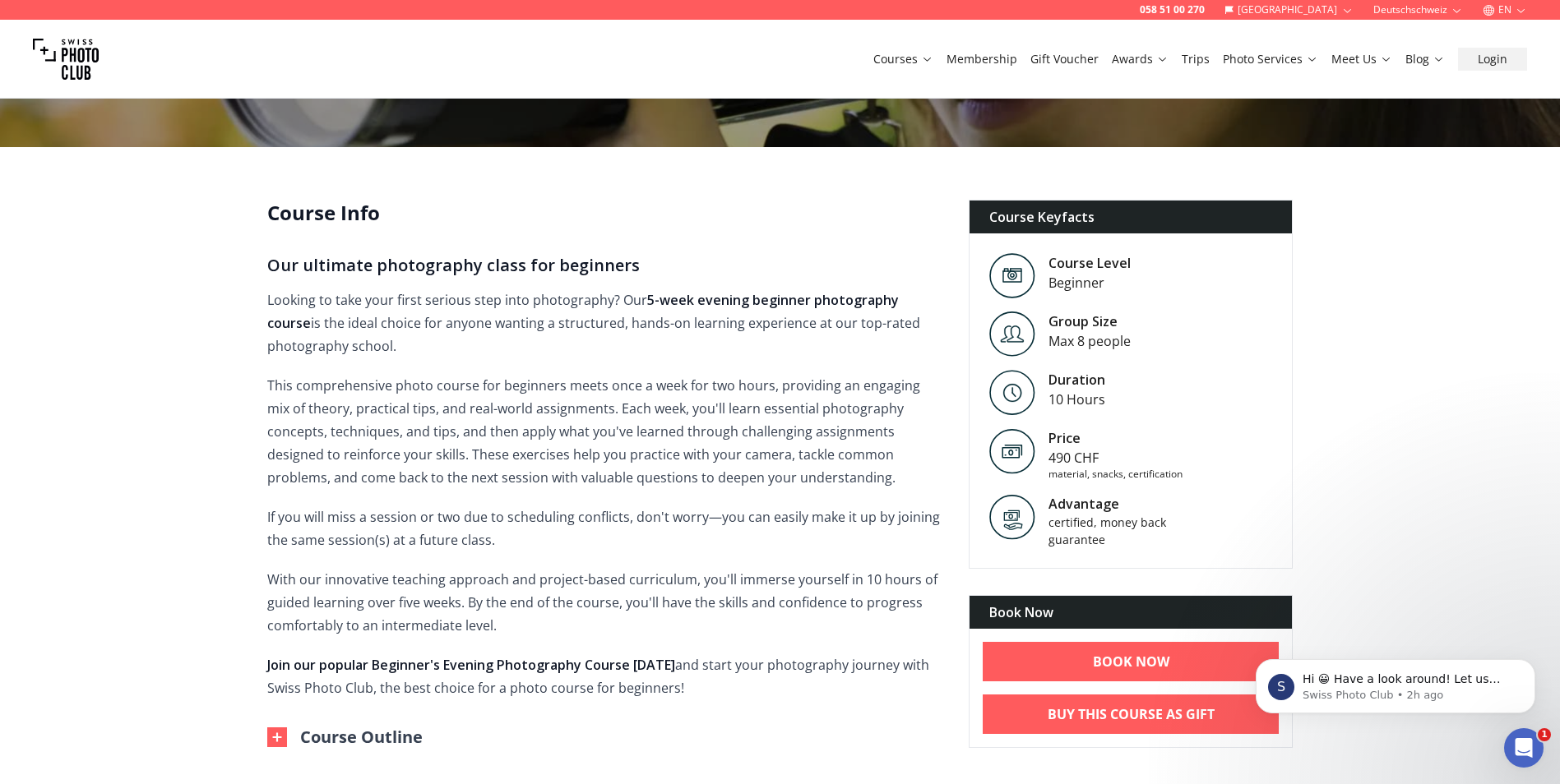
scroll to position [339, 0]
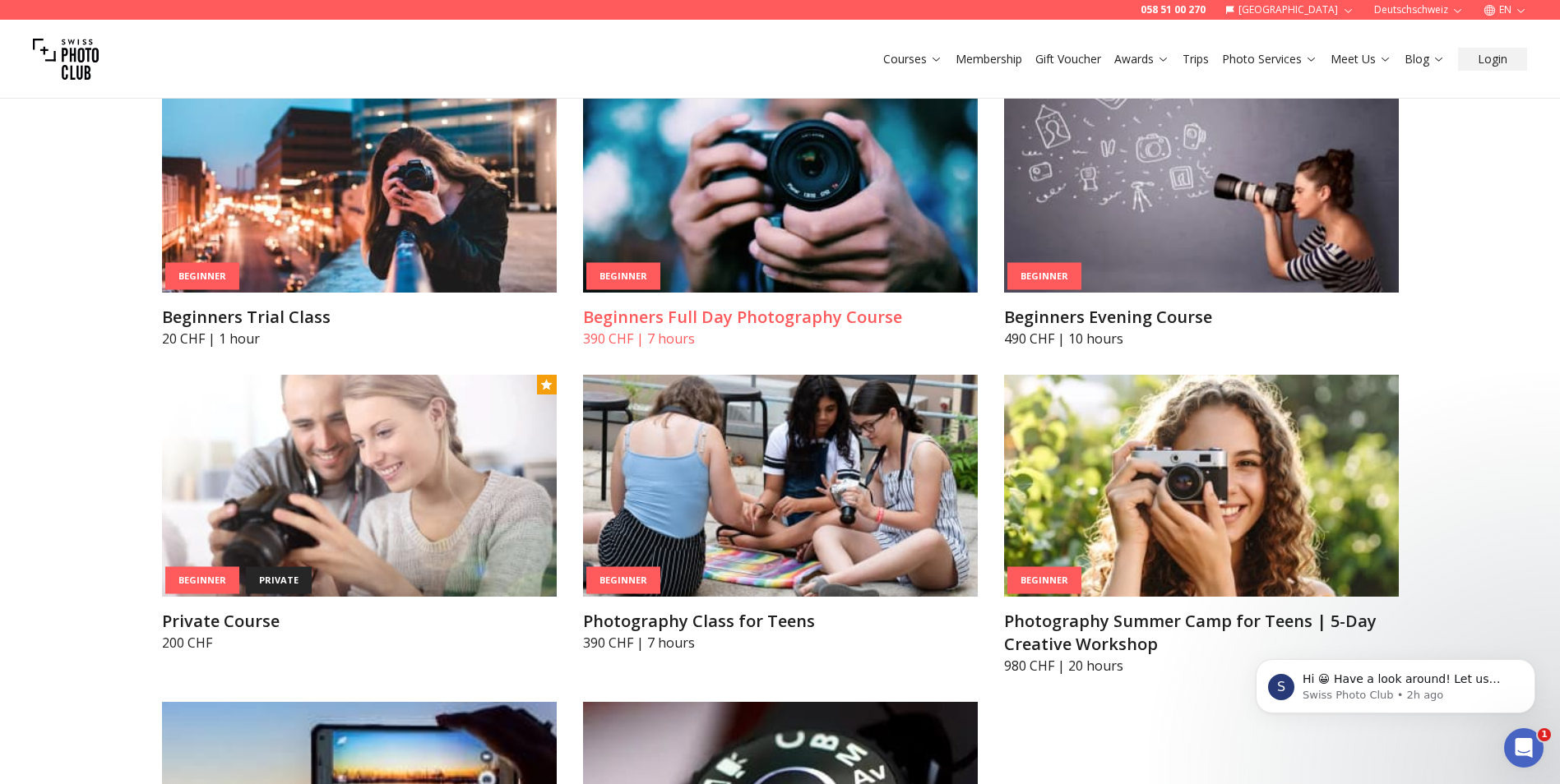
scroll to position [901, 0]
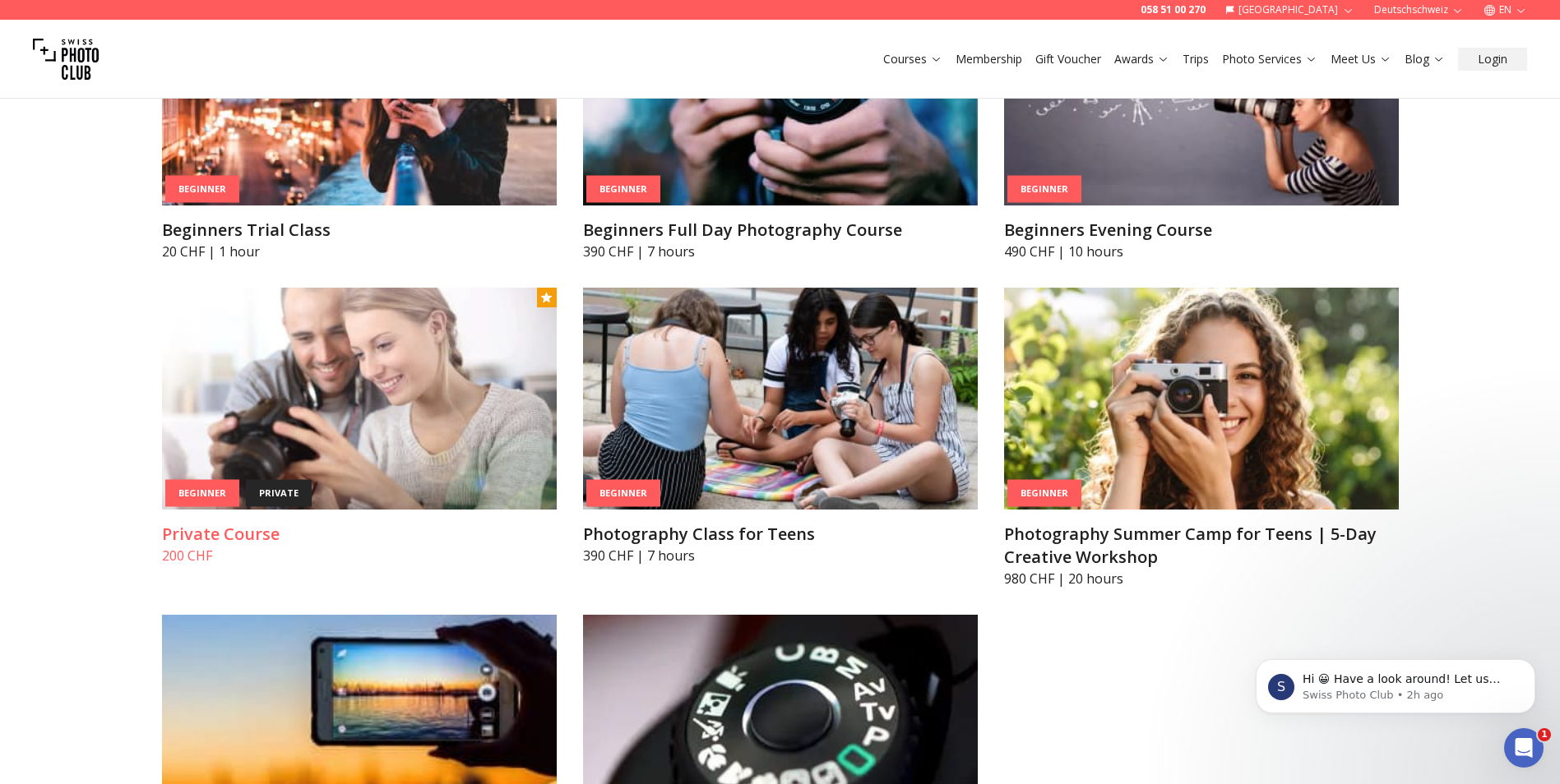
click at [331, 385] on img at bounding box center [359, 398] width 395 height 222
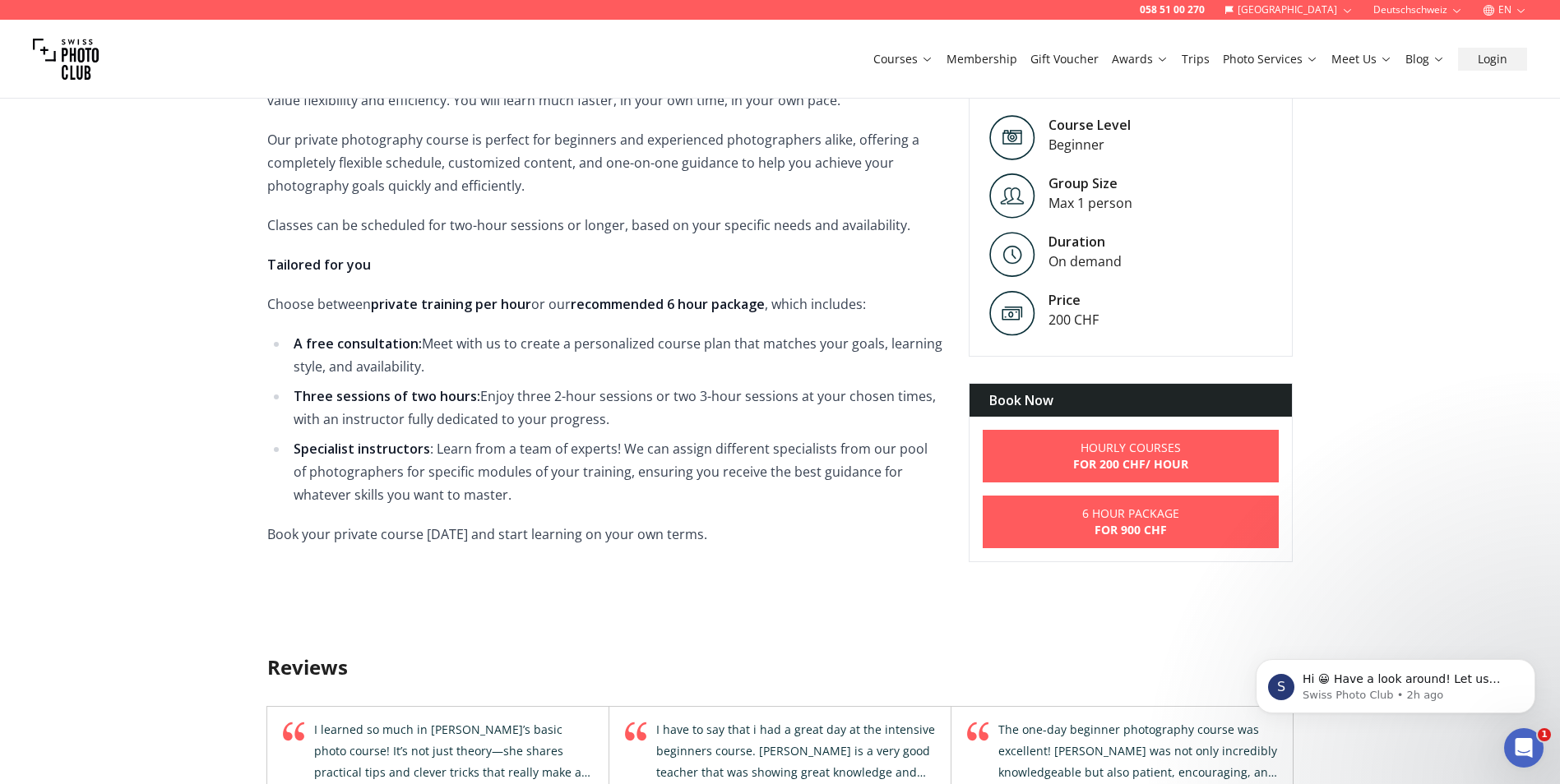
scroll to position [559, 0]
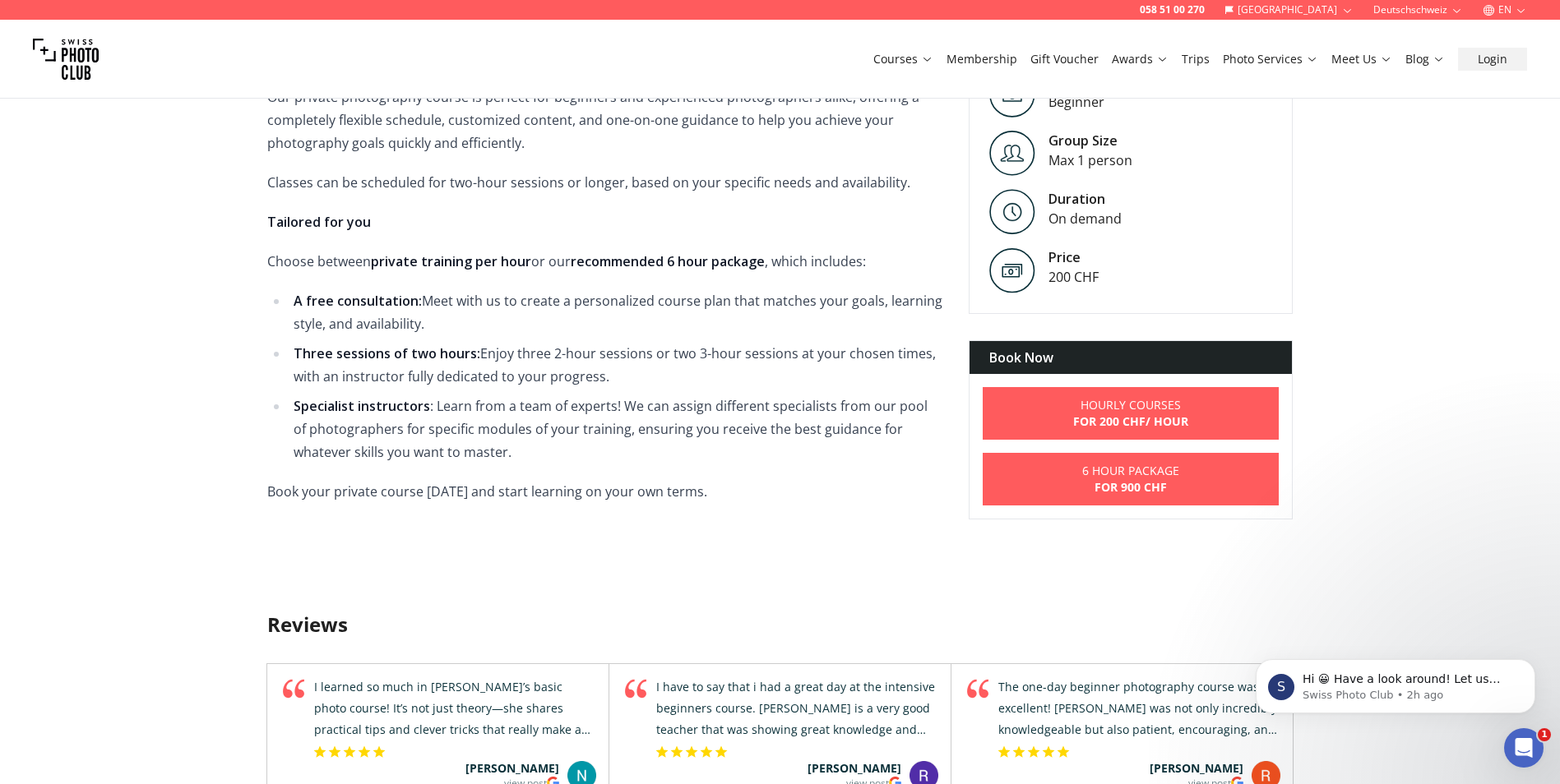
scroll to position [686, 0]
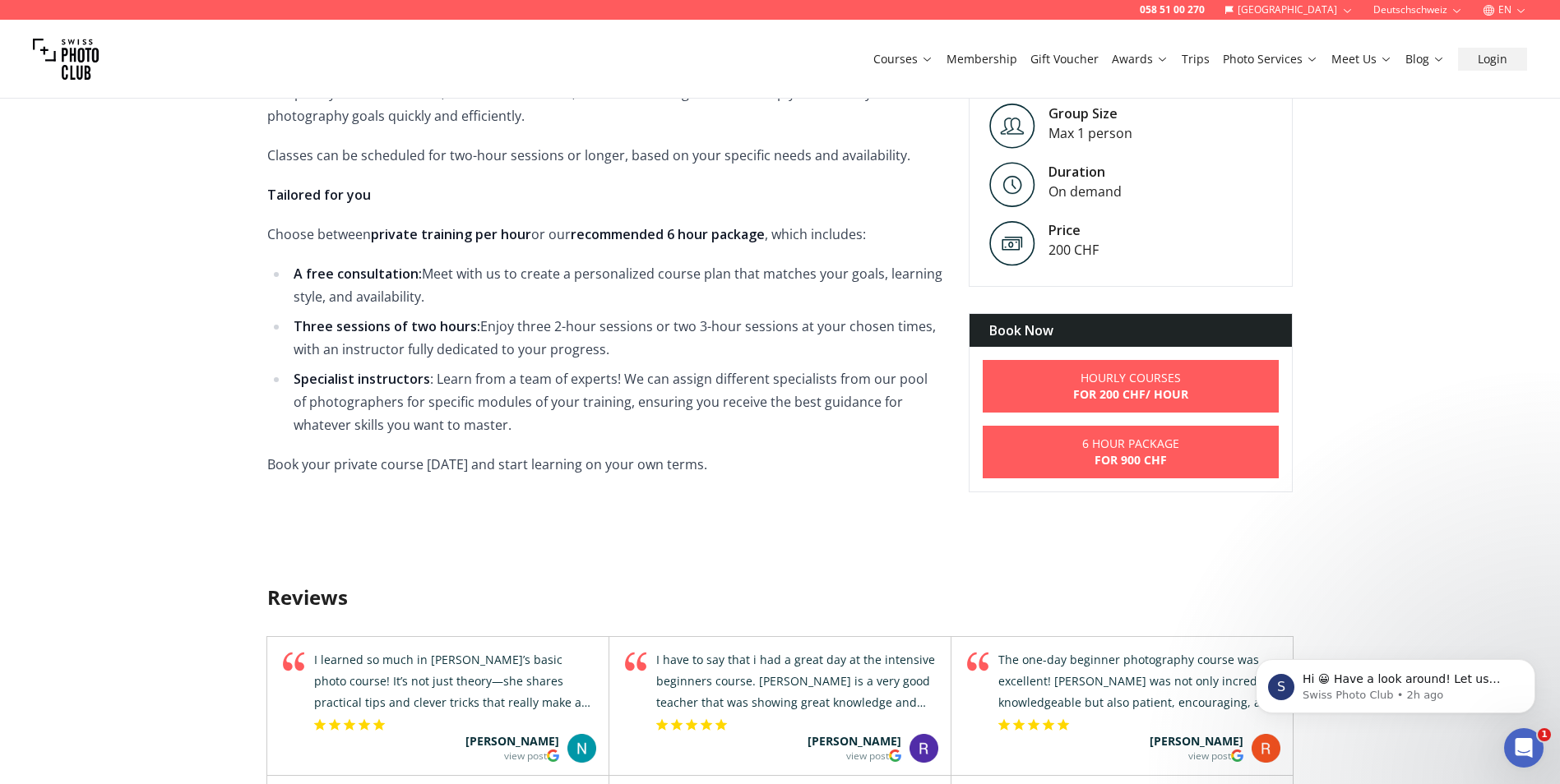
click at [184, 375] on div "058 51 00 270 [GEOGRAPHIC_DATA] Deutschschweiz EN Courses Membership Gift Vouch…" at bounding box center [780, 676] width 1560 height 2566
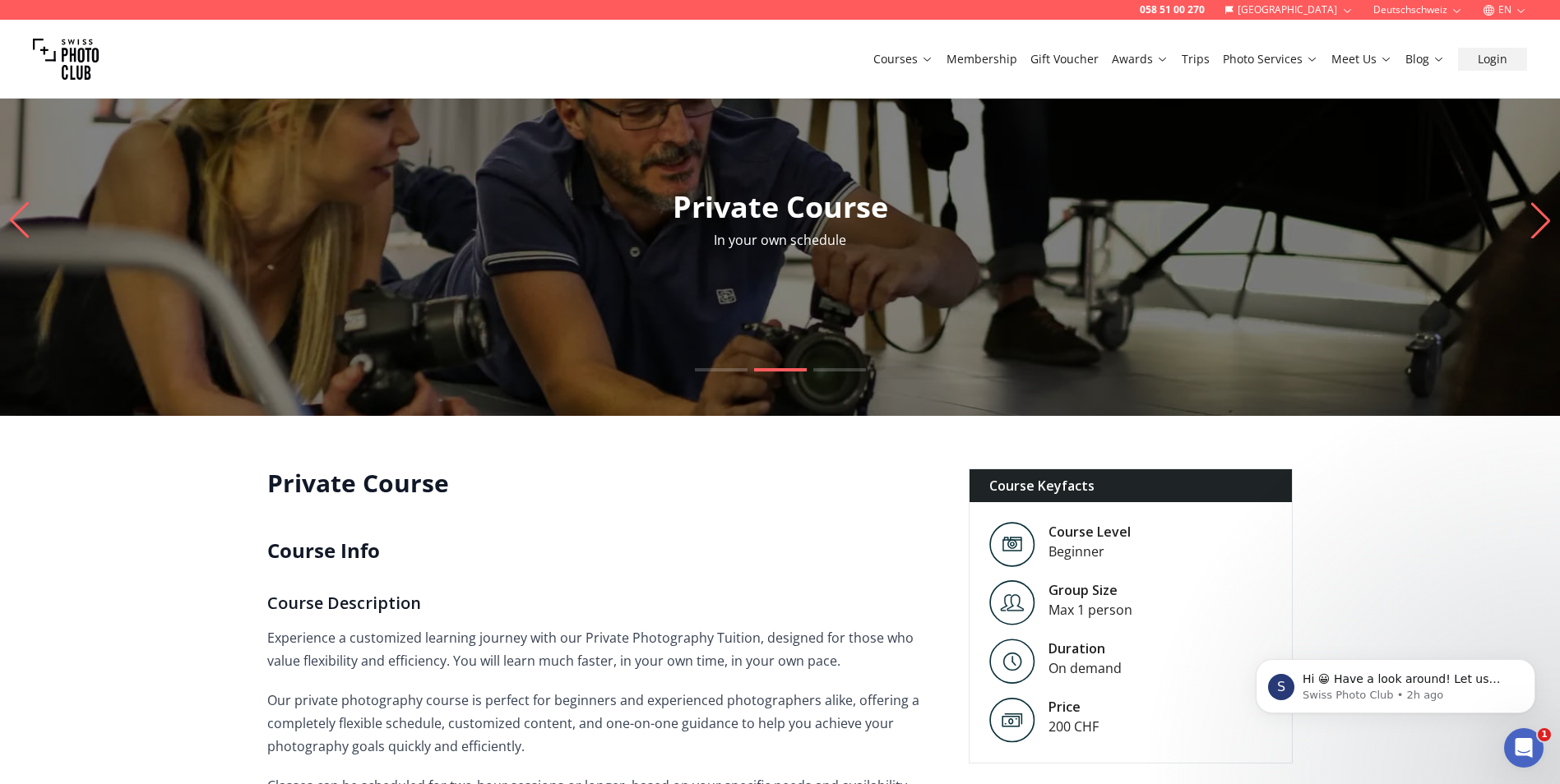
scroll to position [0, 0]
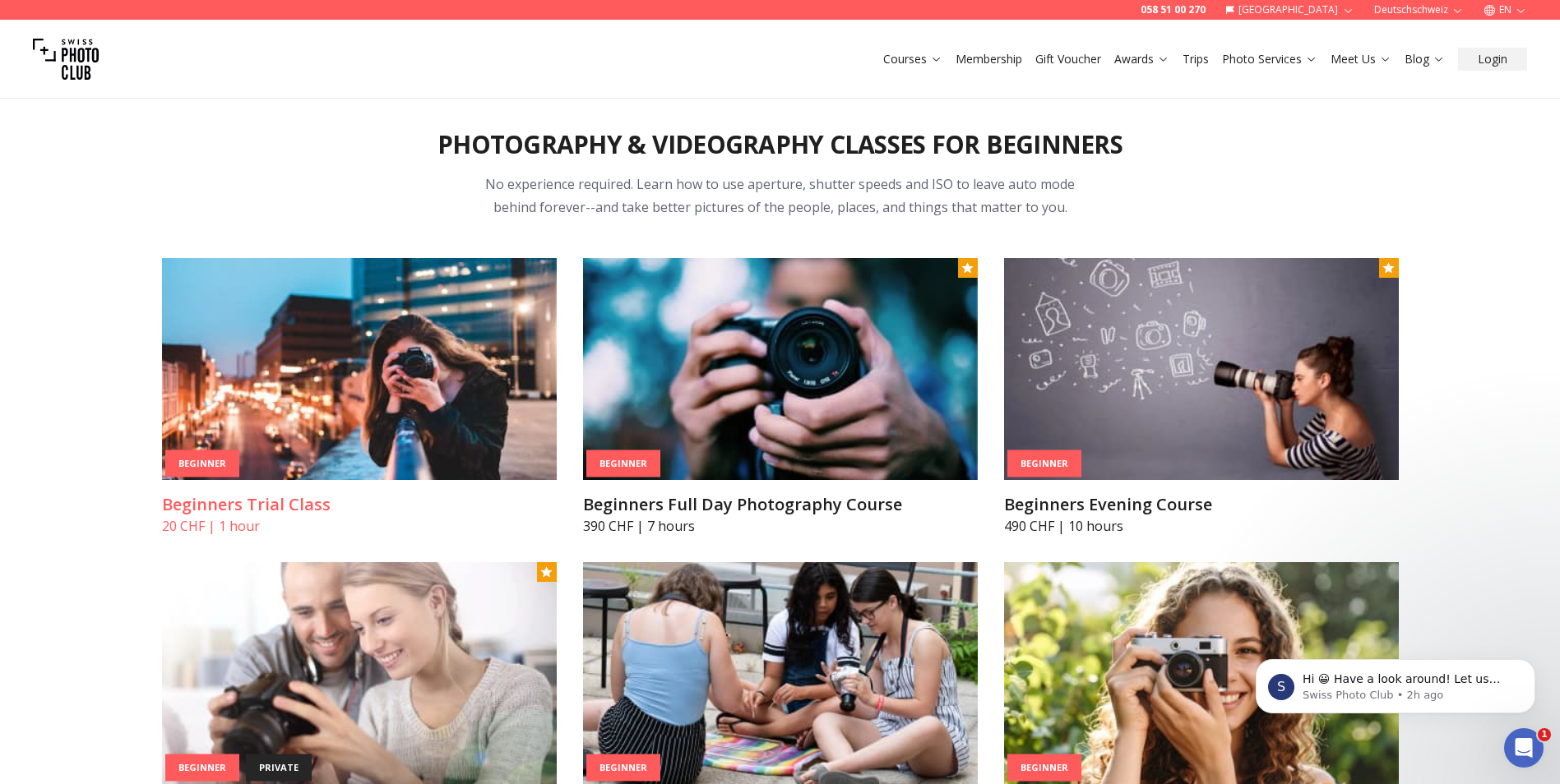
scroll to position [638, 0]
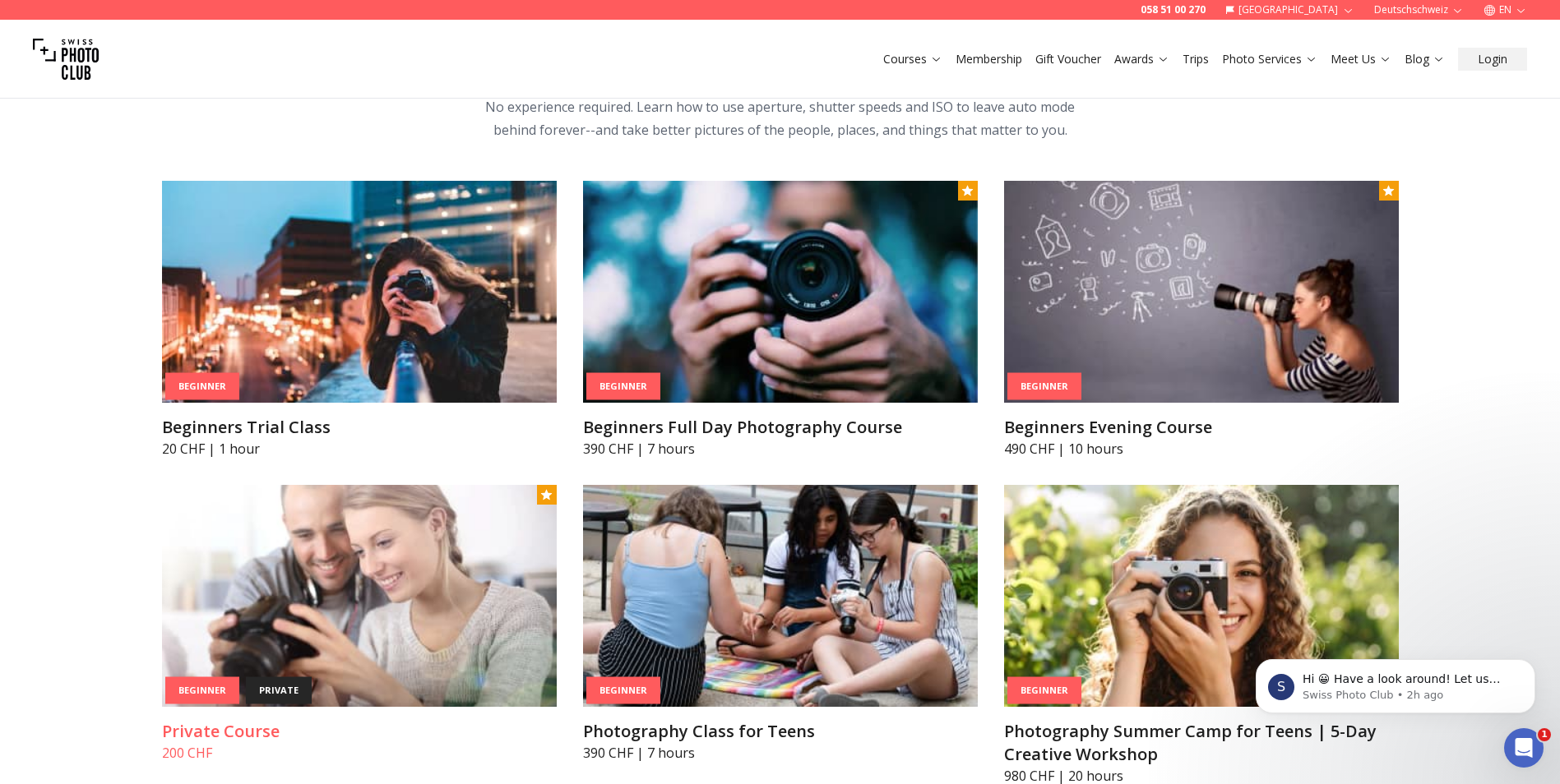
scroll to position [671, 0]
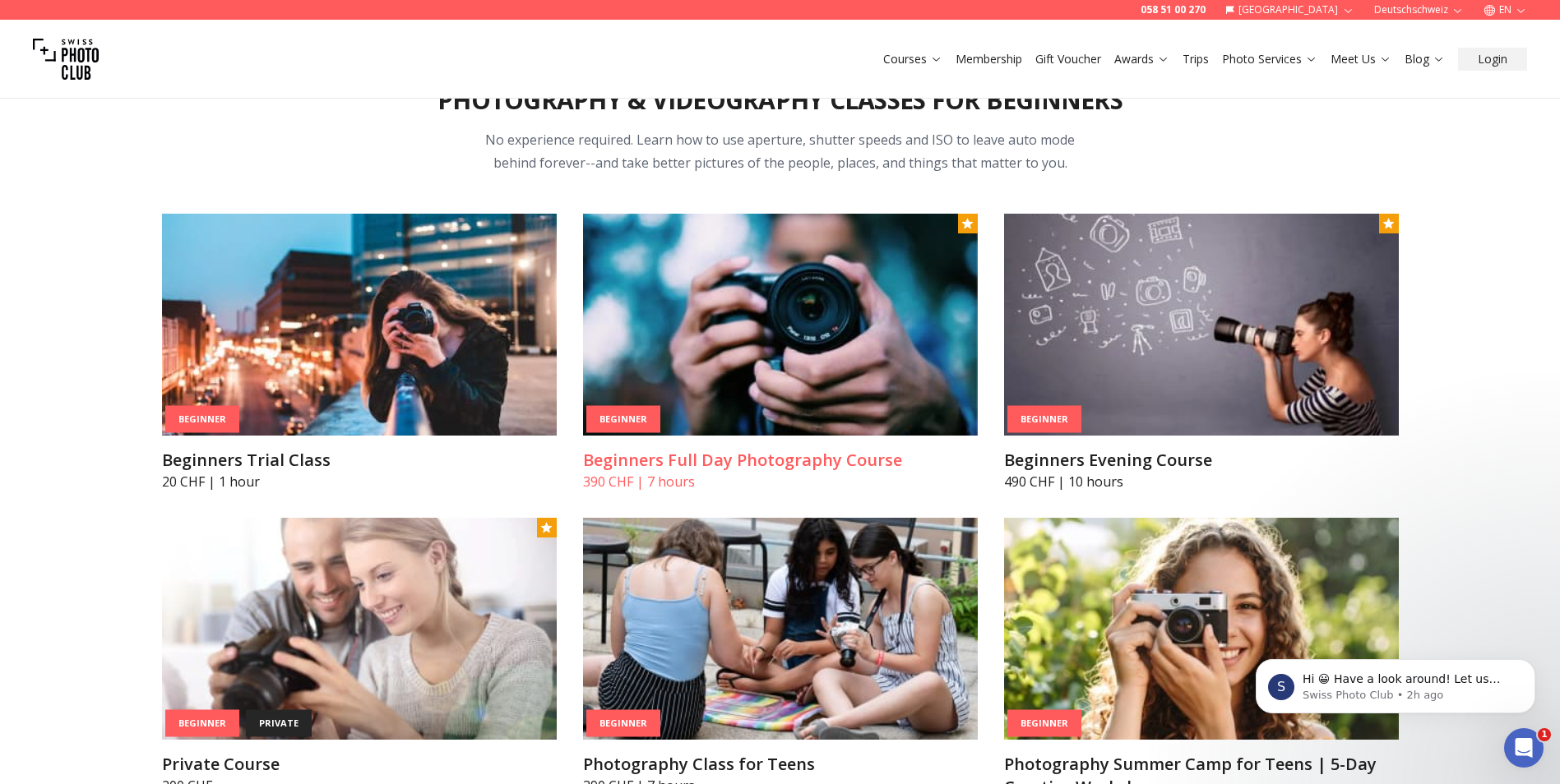
click at [724, 365] on img at bounding box center [780, 324] width 395 height 222
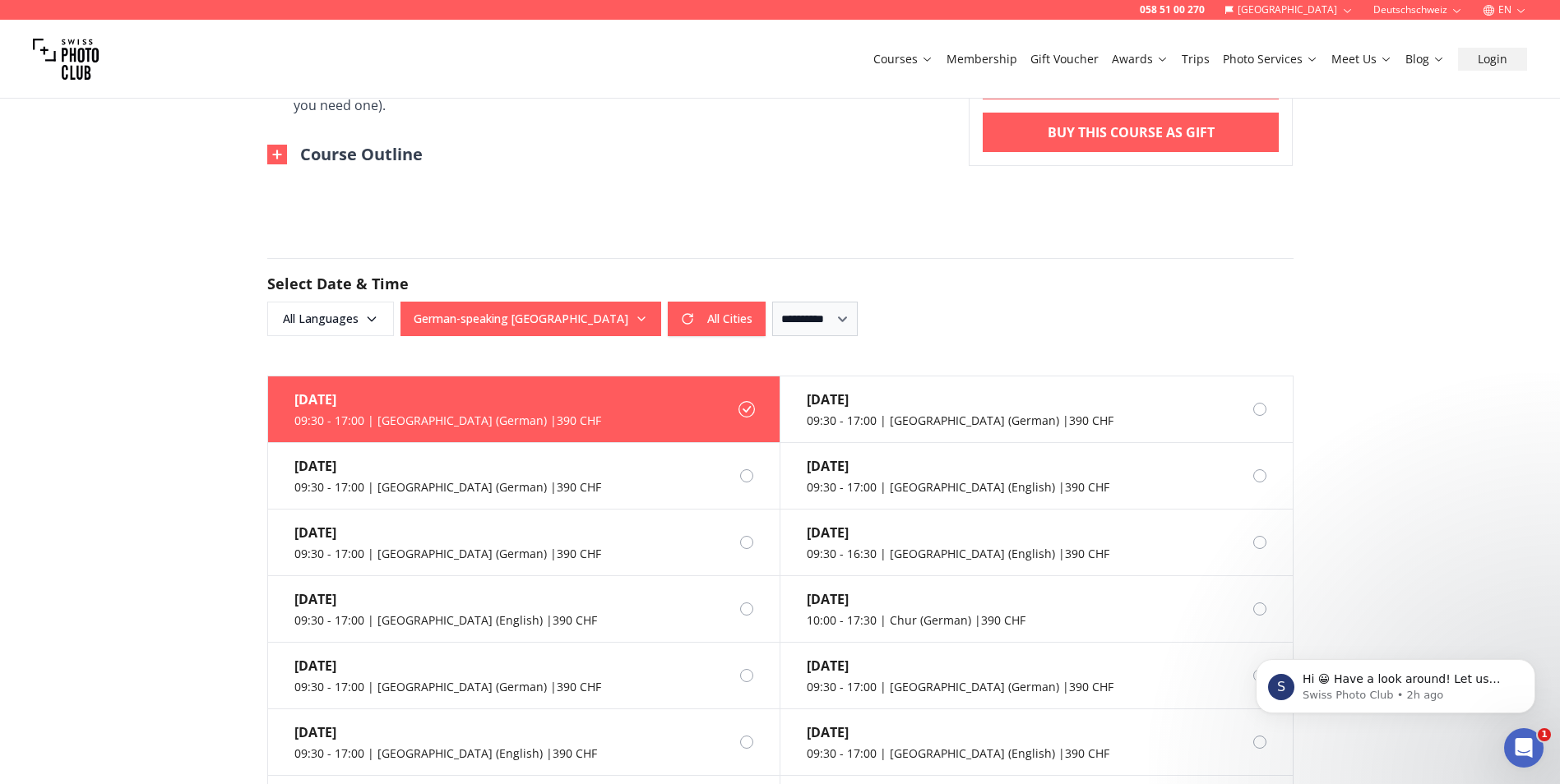
scroll to position [1217, 0]
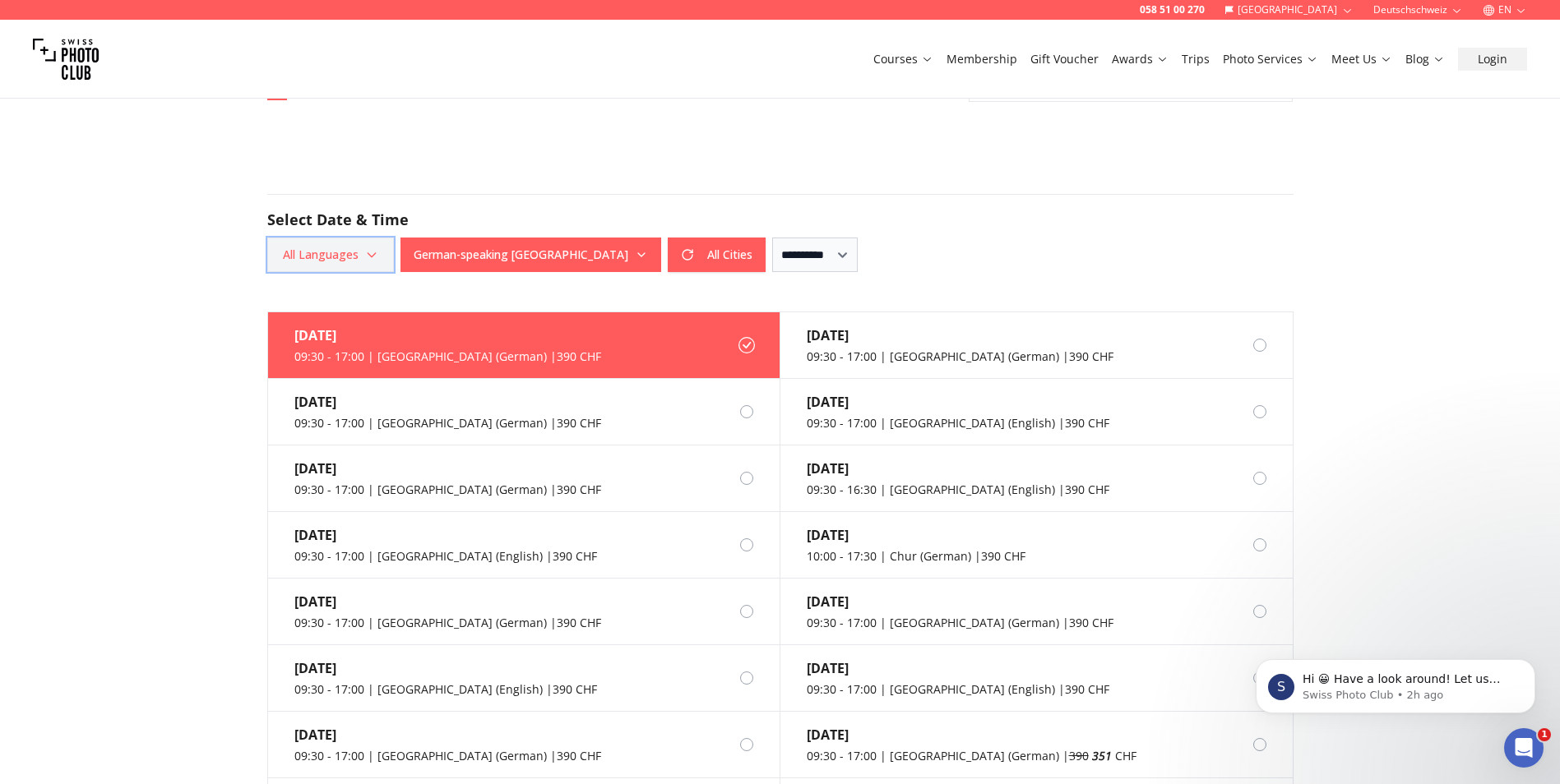
click at [368, 251] on icon "button" at bounding box center [372, 255] width 13 height 13
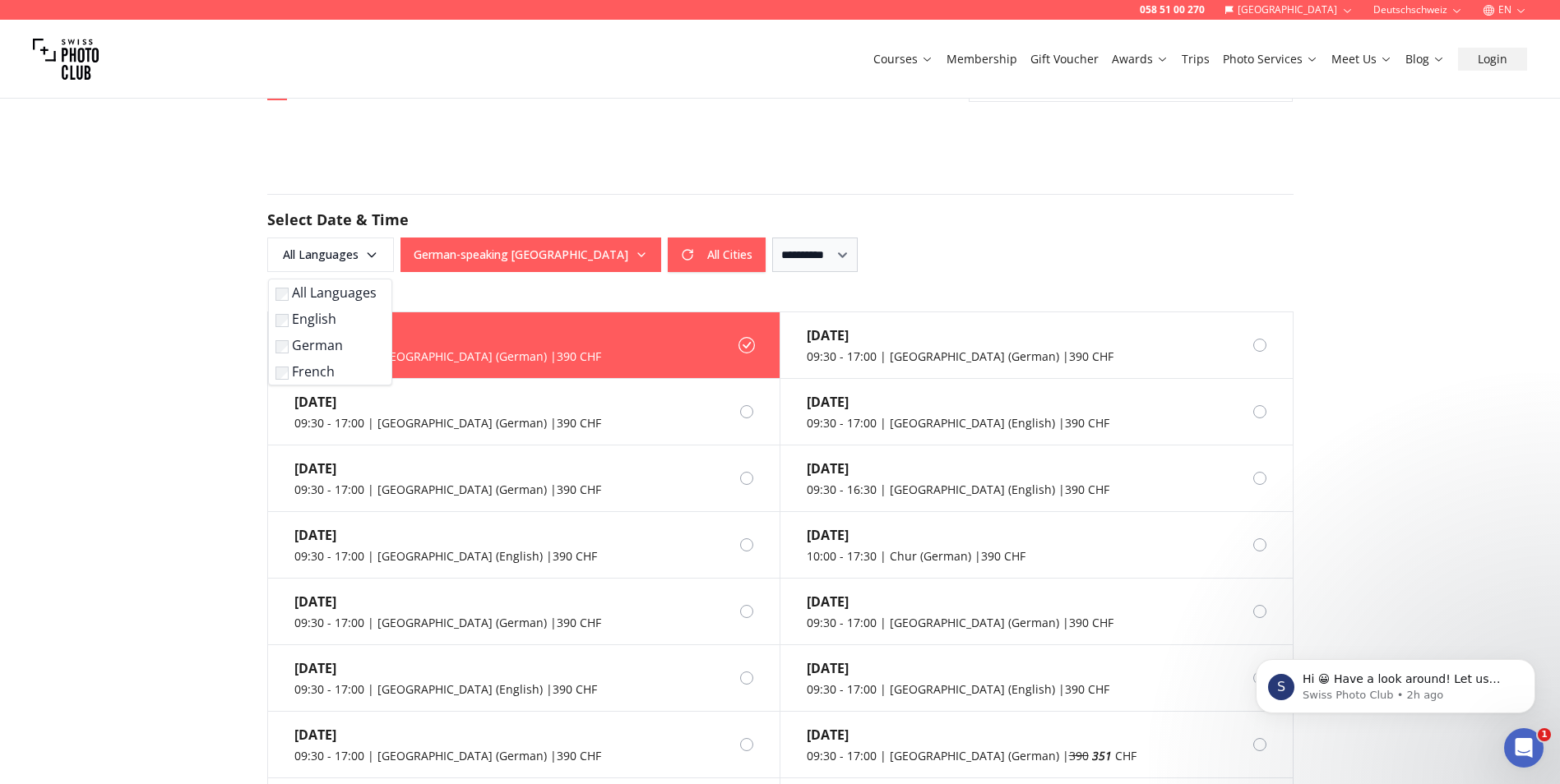
click at [318, 323] on label "English" at bounding box center [327, 319] width 103 height 20
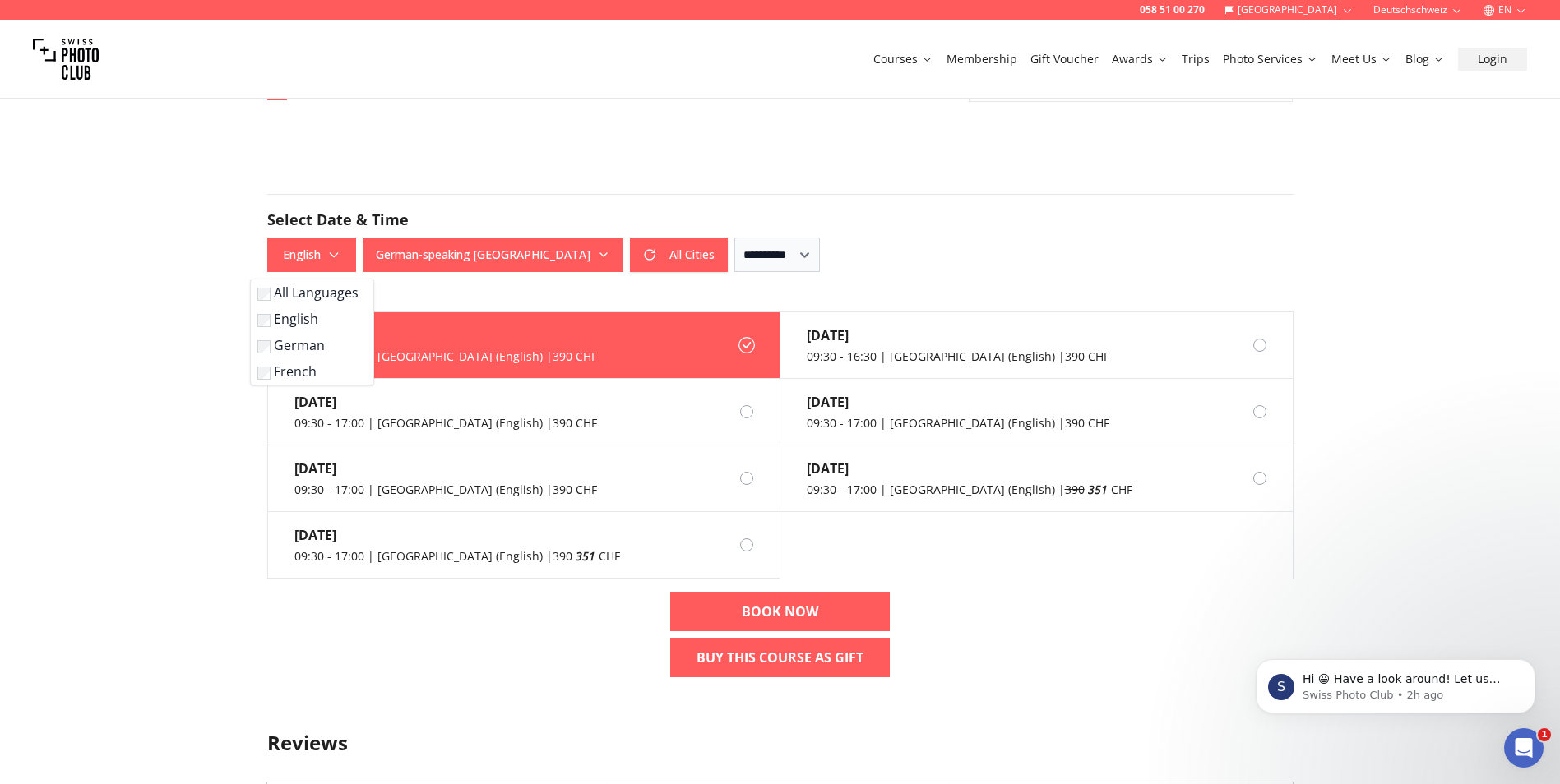
click at [161, 341] on div "058 51 00 270 [GEOGRAPHIC_DATA] Deutschschweiz EN Courses Membership Gift Vouch…" at bounding box center [780, 443] width 1560 height 3321
click at [649, 248] on button "All Cities" at bounding box center [679, 255] width 98 height 35
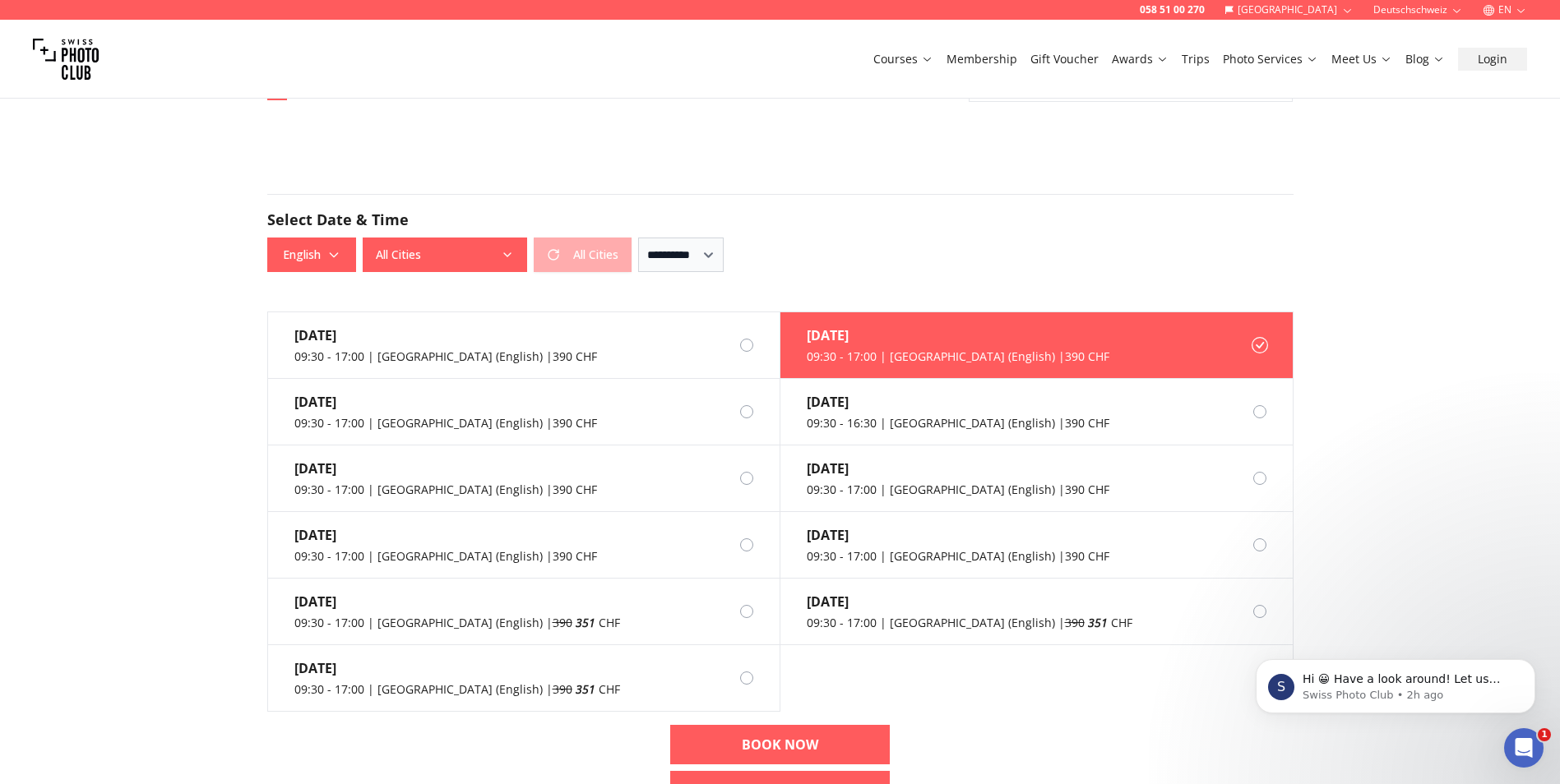
click at [567, 257] on div "All Cities All Cities" at bounding box center [498, 255] width 269 height 35
click at [508, 249] on icon "button" at bounding box center [508, 255] width 13 height 13
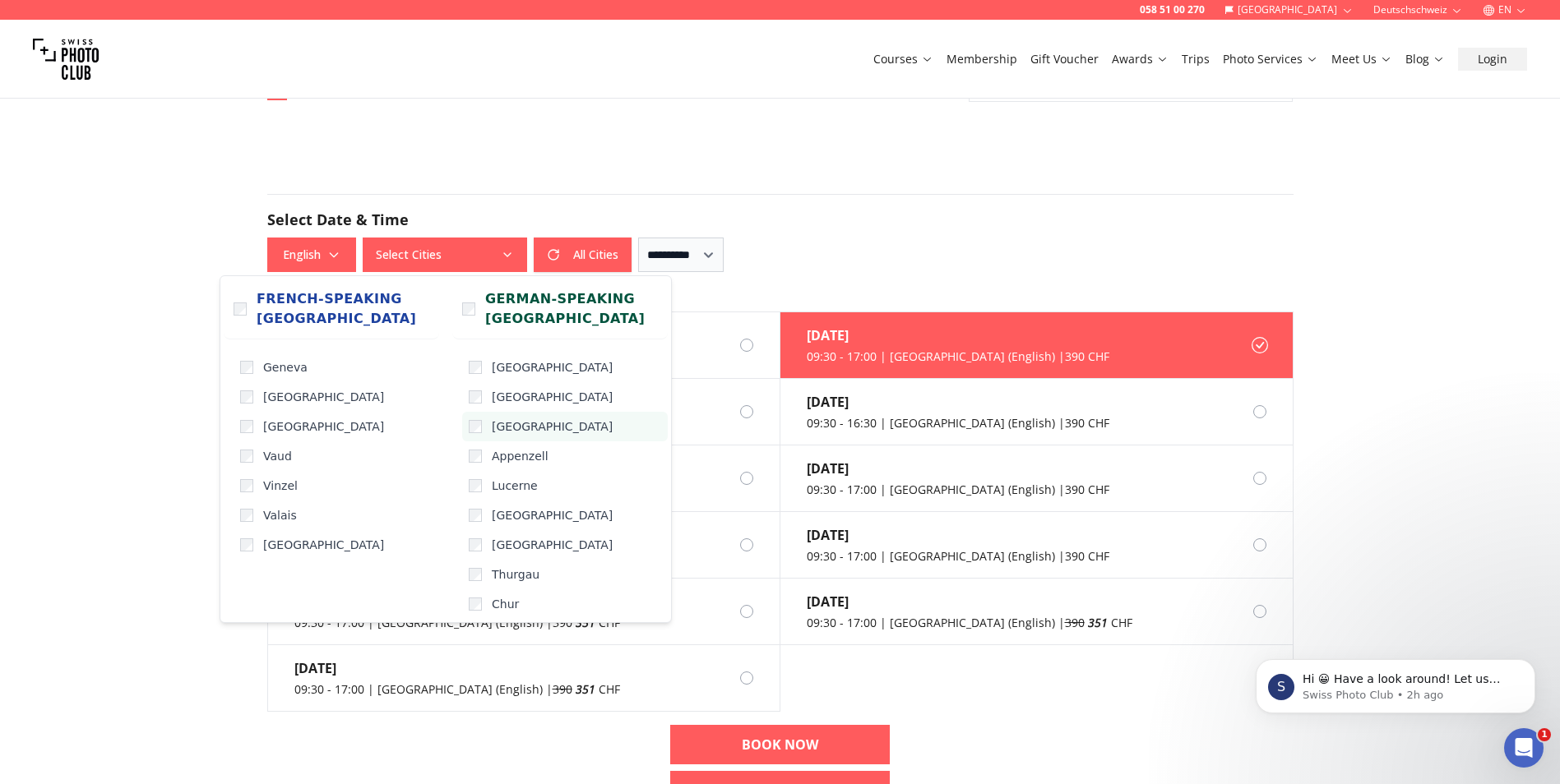
click at [491, 430] on label "[GEOGRAPHIC_DATA]" at bounding box center [564, 427] width 205 height 30
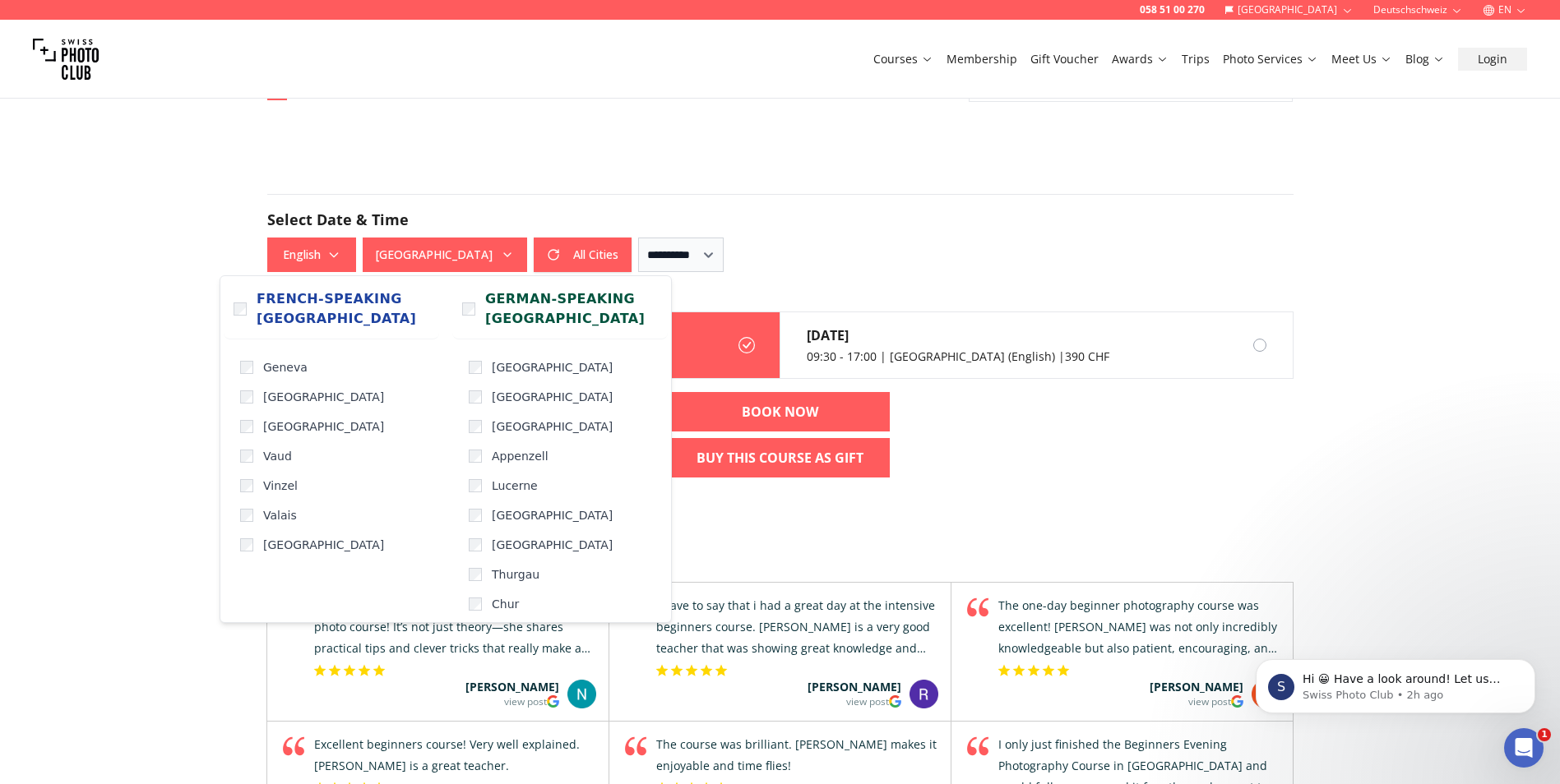
click at [106, 469] on div "058 51 00 270 [GEOGRAPHIC_DATA] Deutschschweiz EN Courses Membership Gift Vouch…" at bounding box center [780, 344] width 1560 height 3122
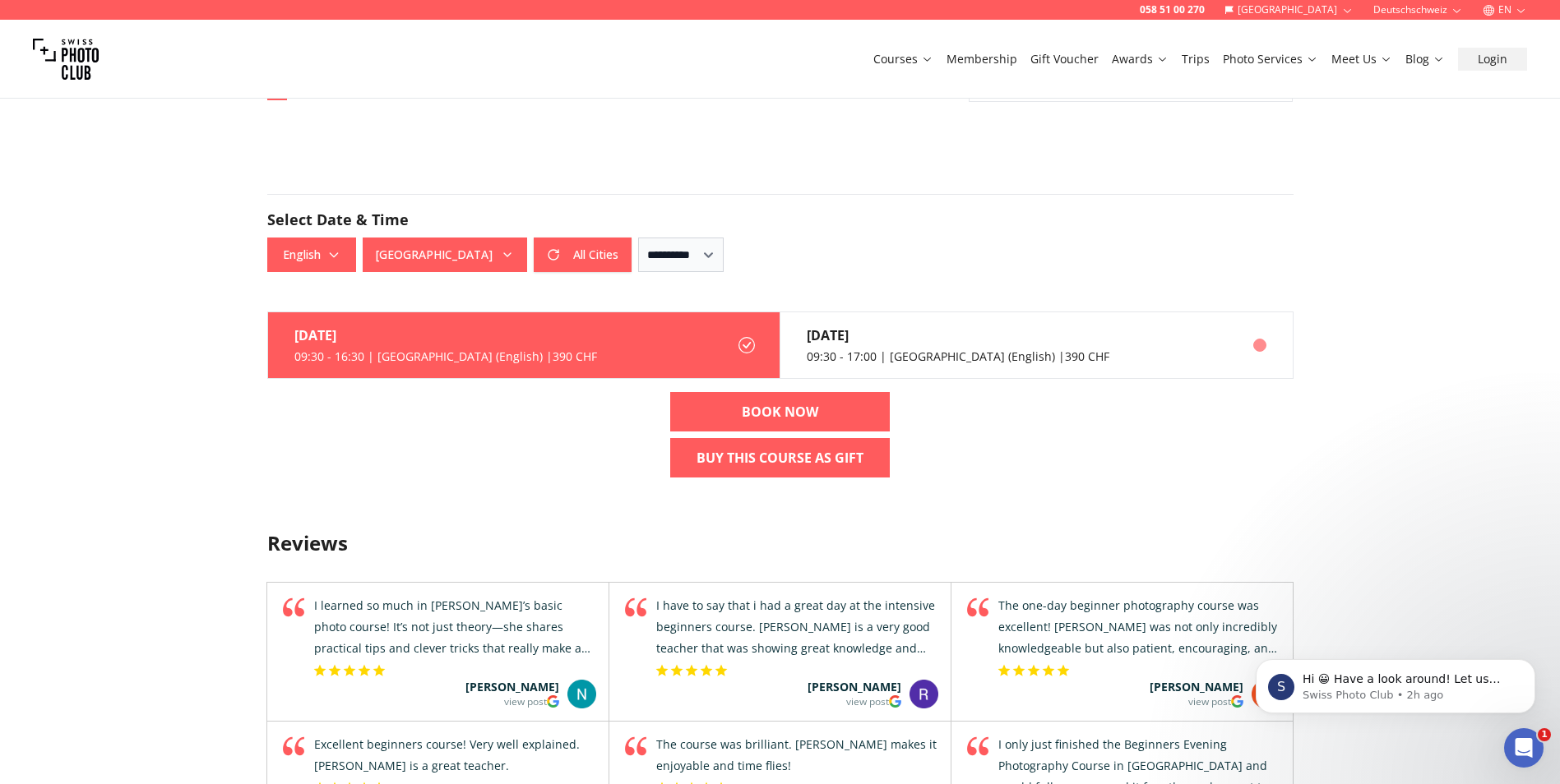
click at [1257, 341] on div at bounding box center [1260, 345] width 13 height 13
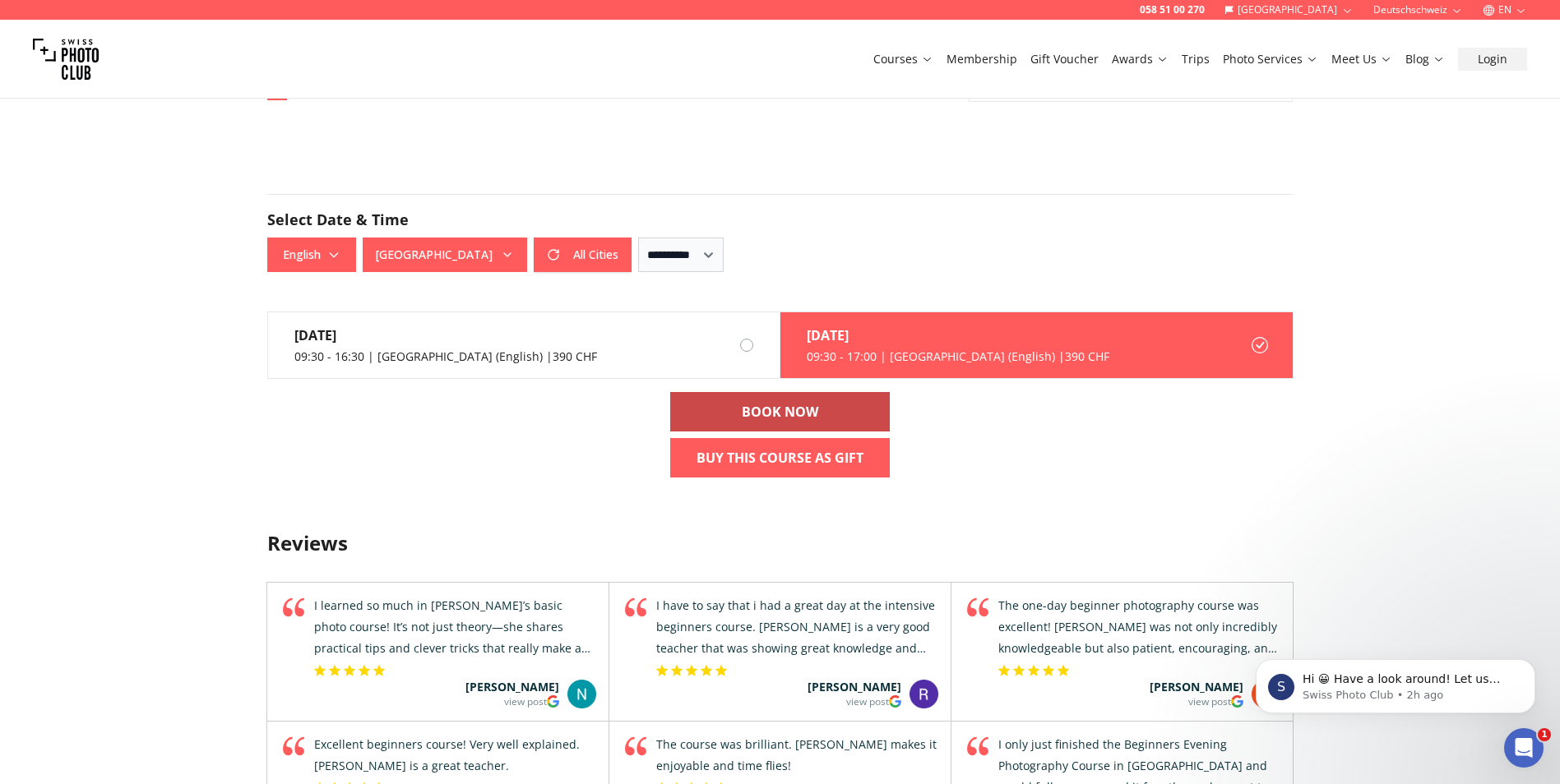
click at [826, 404] on link "BOOK NOW" at bounding box center [780, 412] width 219 height 40
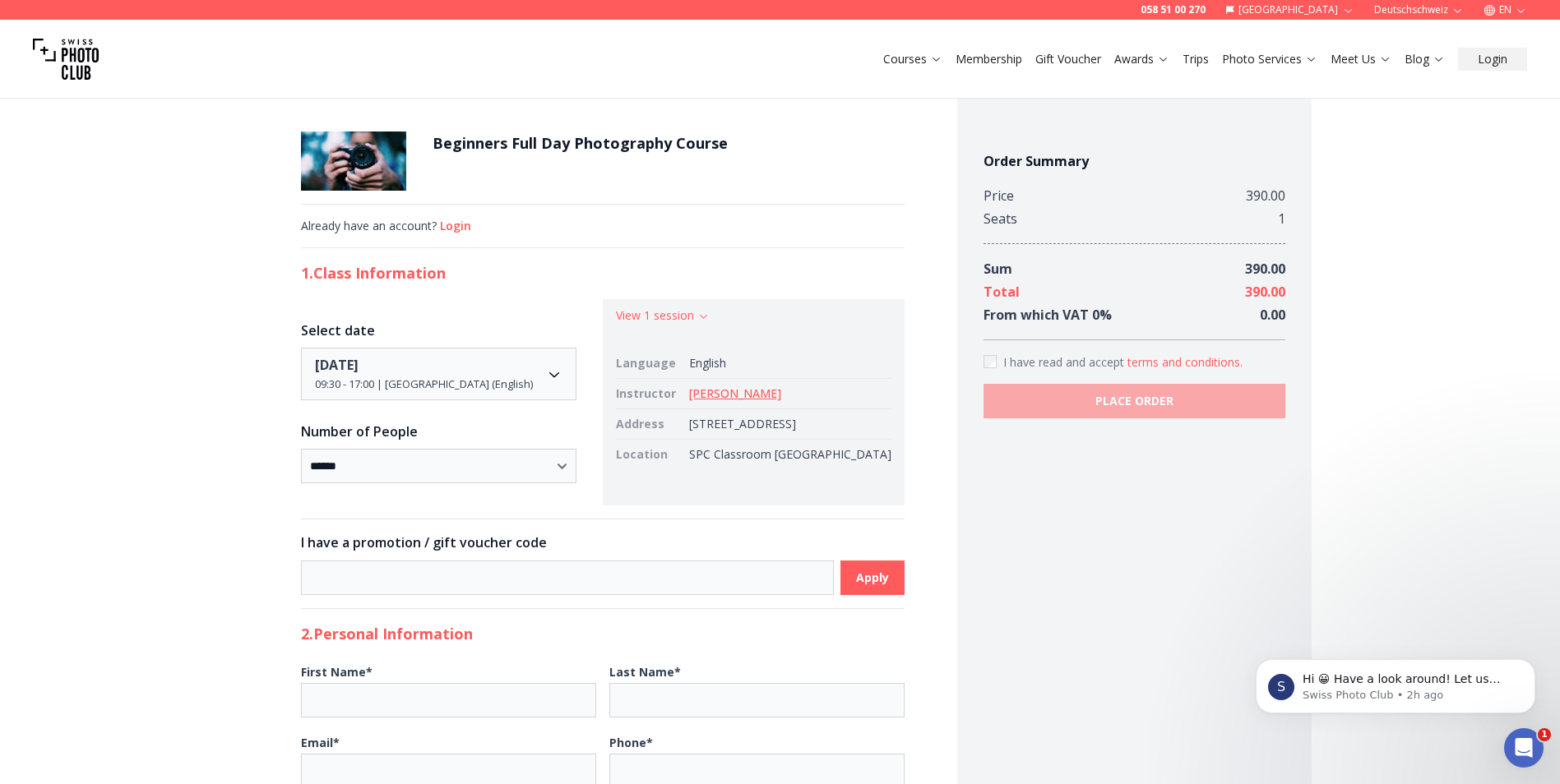
click at [1003, 357] on span "I have read and accept" at bounding box center [1065, 362] width 124 height 16
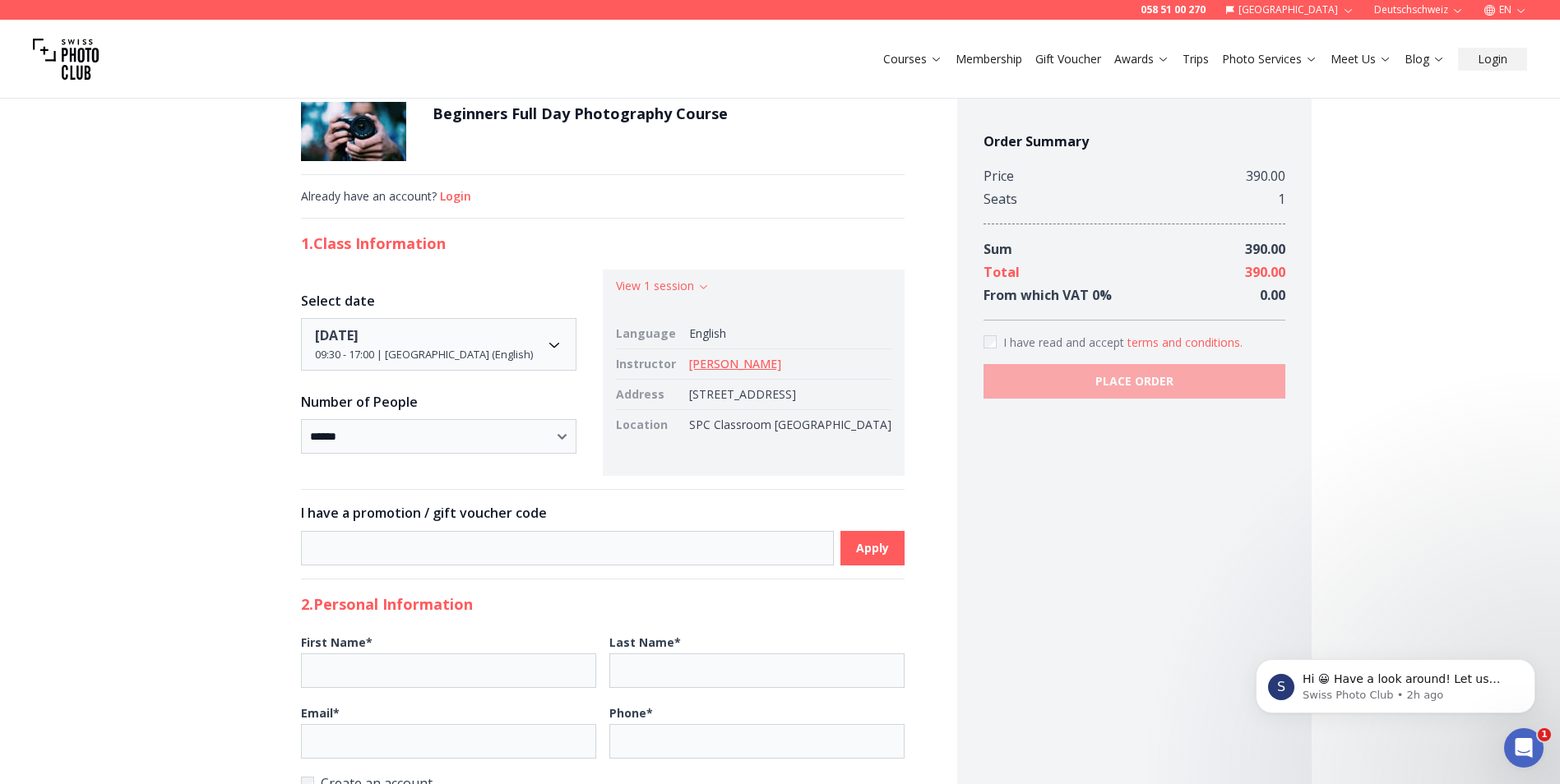
scroll to position [33, 0]
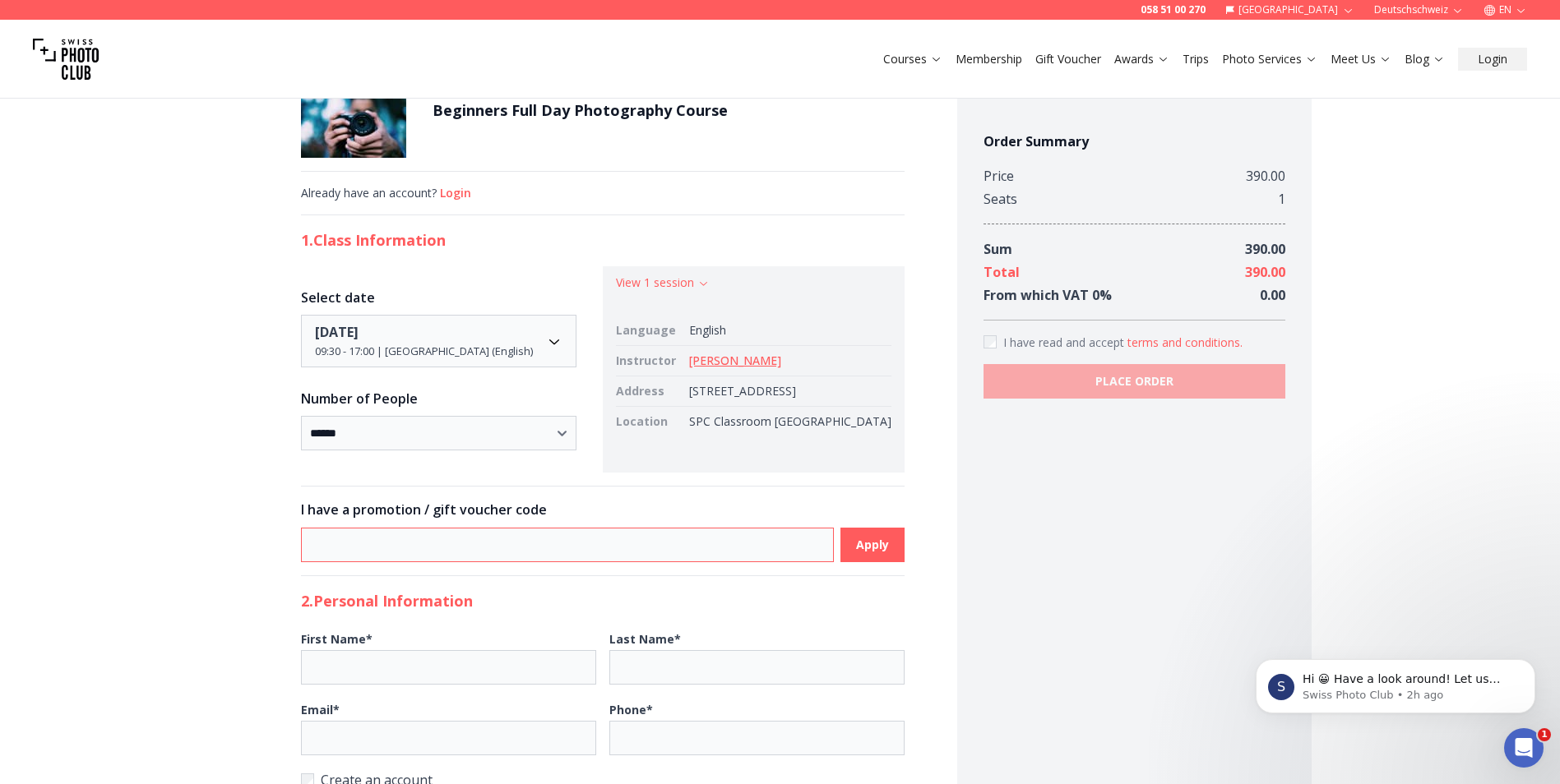
click at [352, 561] on input at bounding box center [567, 546] width 532 height 35
type input "**********"
click at [856, 553] on b "Apply" at bounding box center [873, 545] width 33 height 17
